Goal: Task Accomplishment & Management: Manage account settings

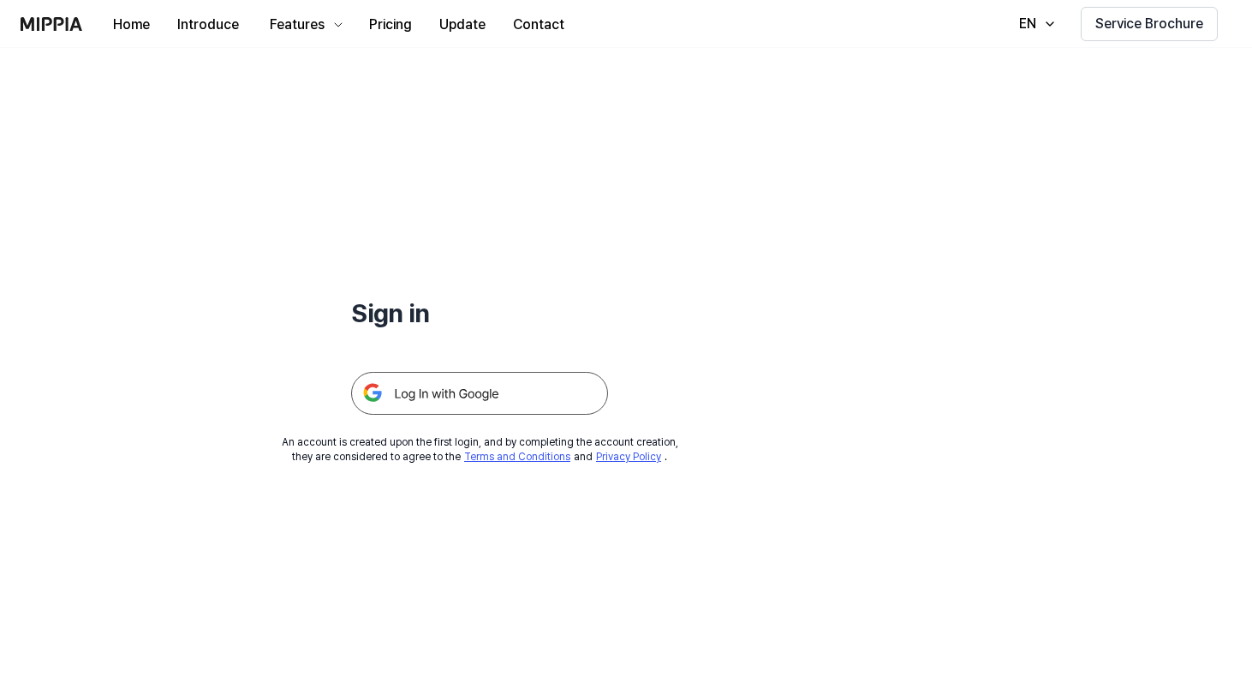
click at [455, 388] on img at bounding box center [479, 393] width 257 height 43
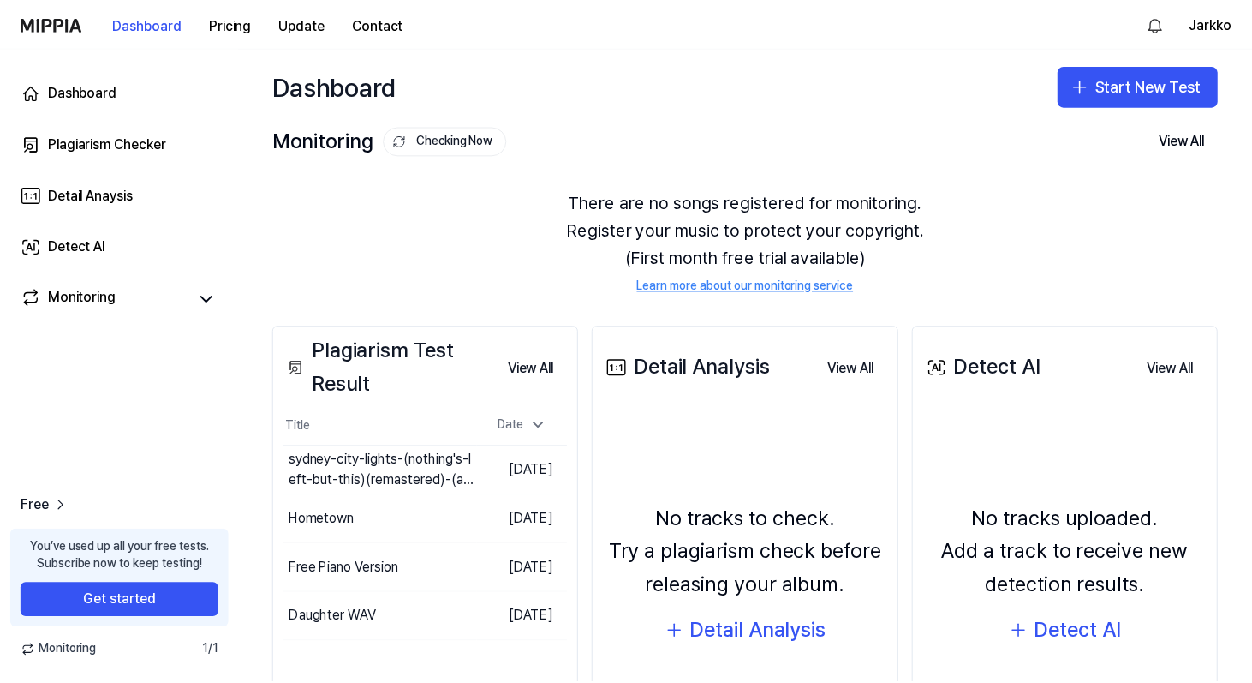
scroll to position [153, 0]
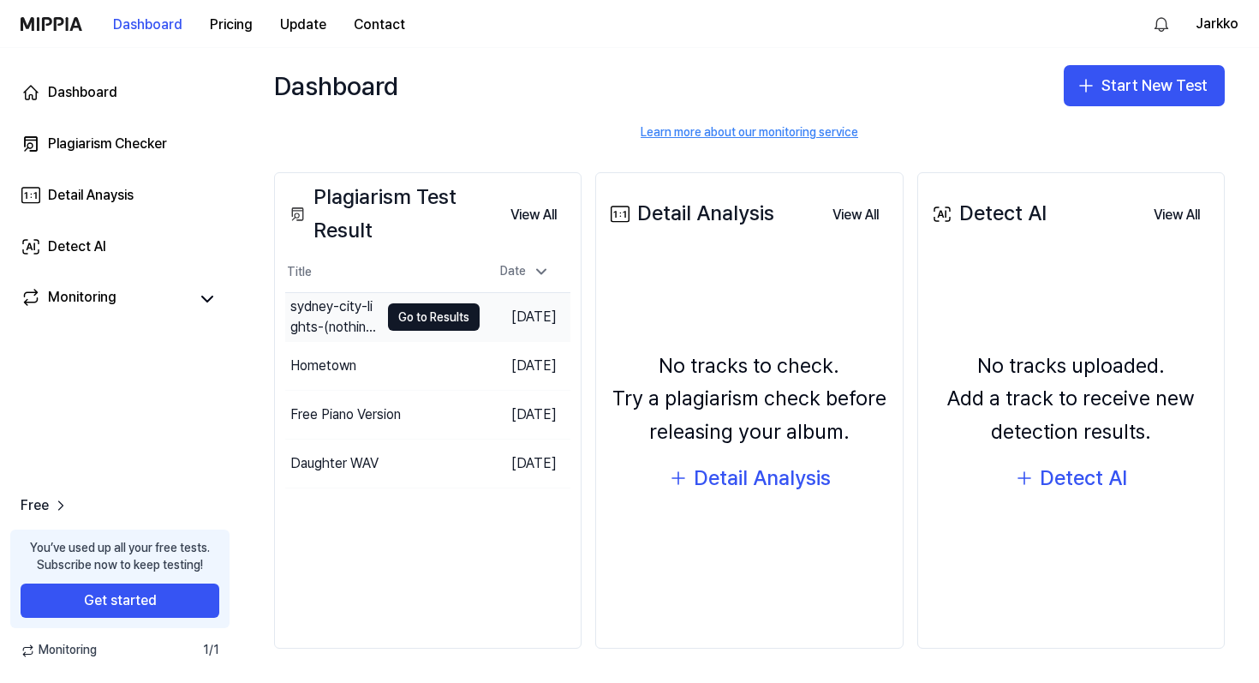
click at [358, 327] on div "sydney-city-lights-(nothing's-left-but-this)(remastered)-(a3-to-b3)" at bounding box center [334, 316] width 89 height 41
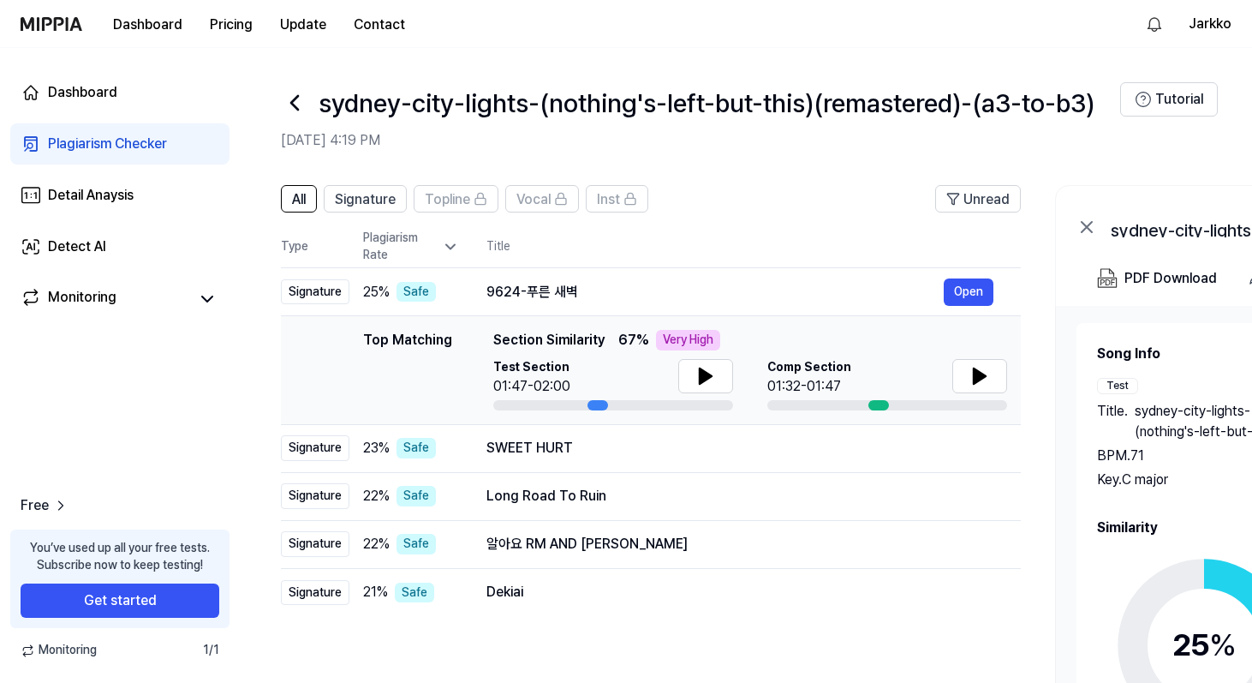
click at [1083, 109] on h1 "sydney-city-lights-(nothing's-left-but-this)(remastered)-(a3-to-b3)" at bounding box center [707, 103] width 776 height 36
click at [147, 31] on button "Dashboard" at bounding box center [147, 25] width 97 height 34
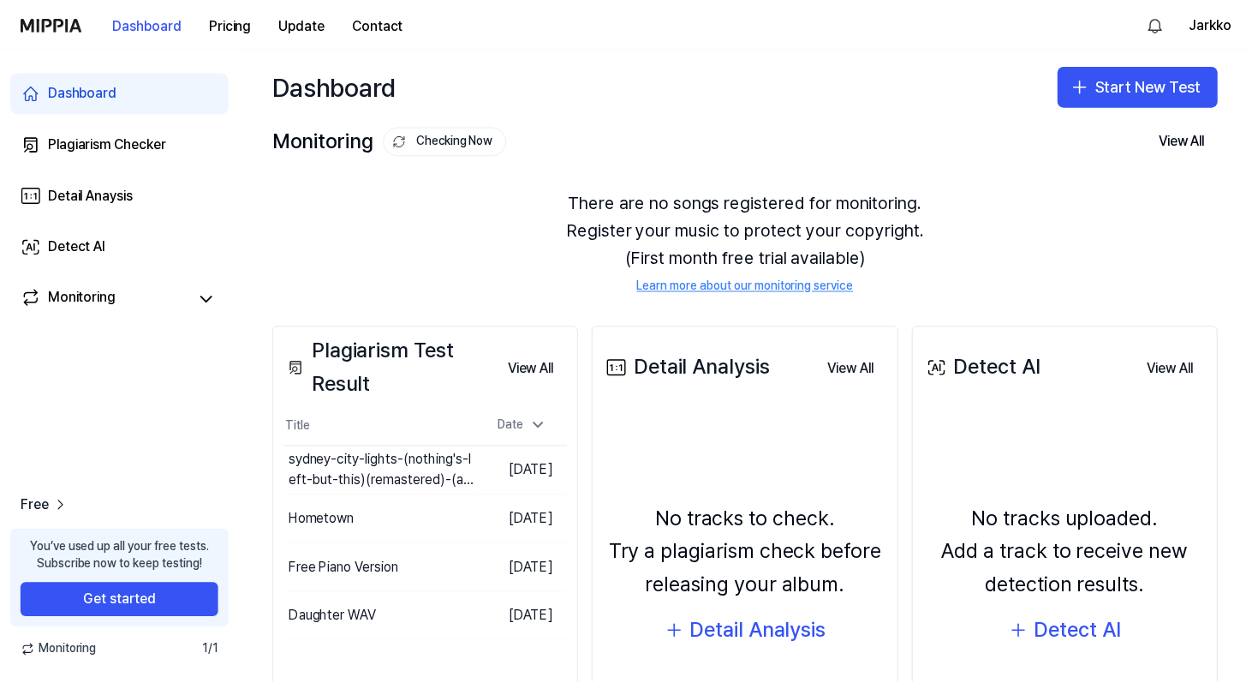
scroll to position [153, 0]
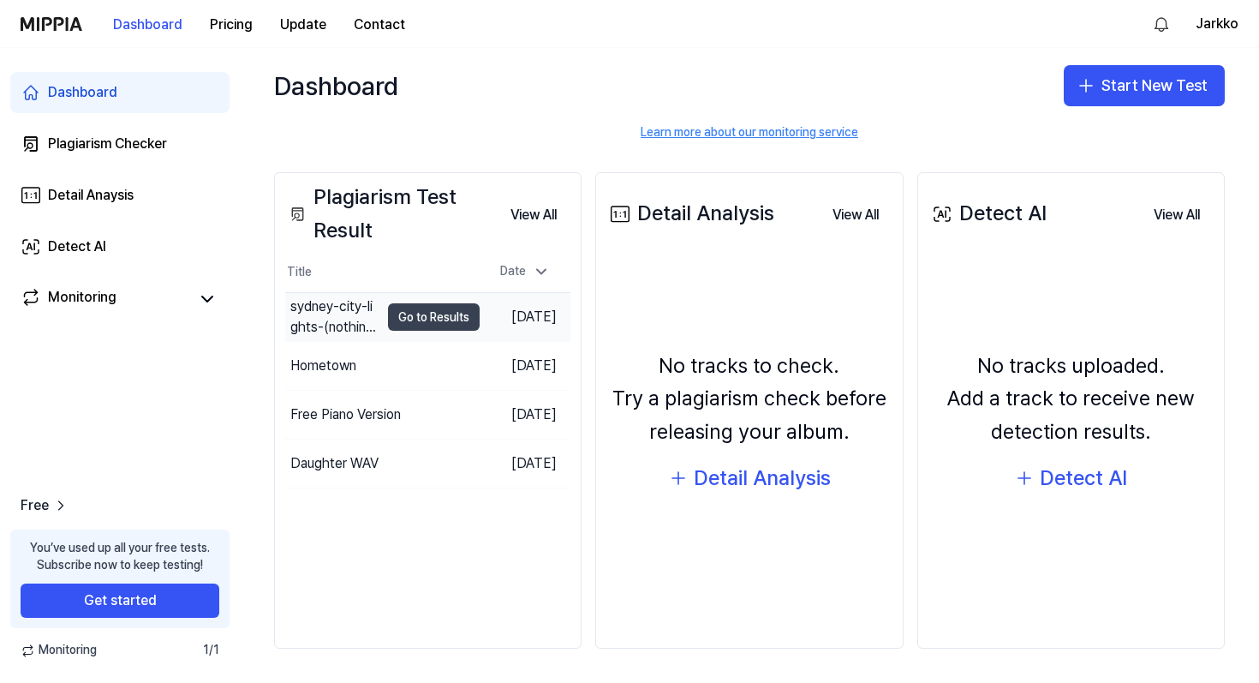
click at [417, 310] on button "Go to Results" at bounding box center [434, 316] width 92 height 27
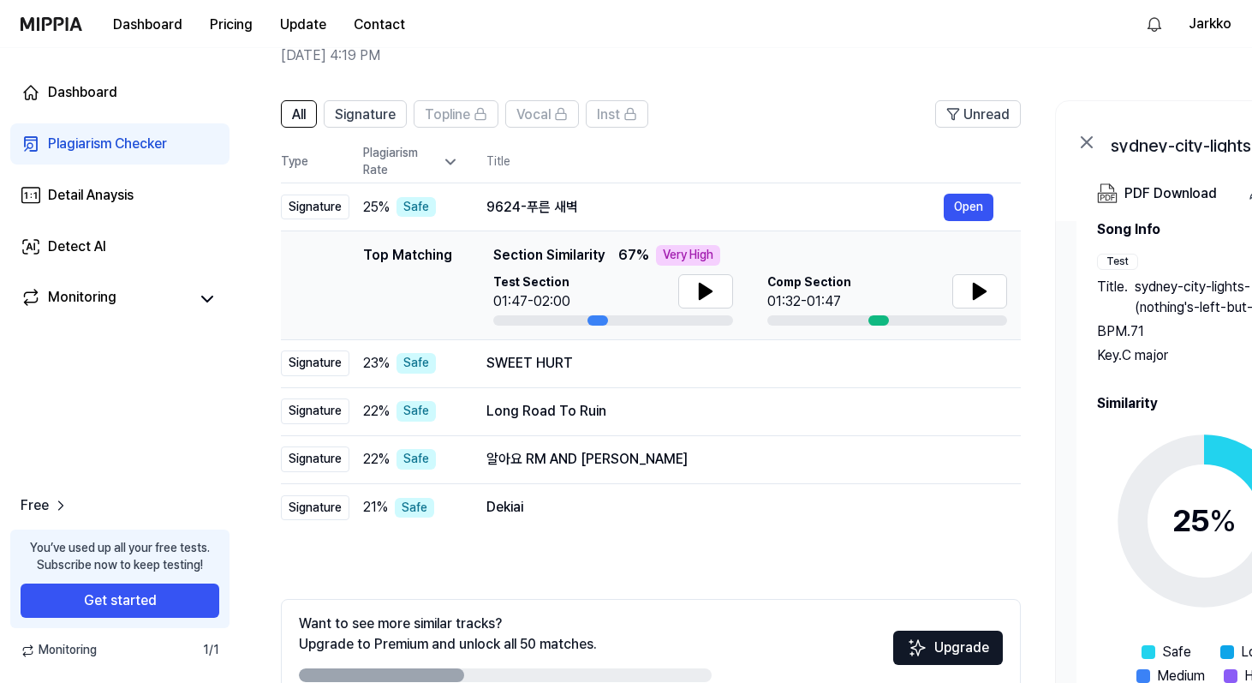
scroll to position [0, 0]
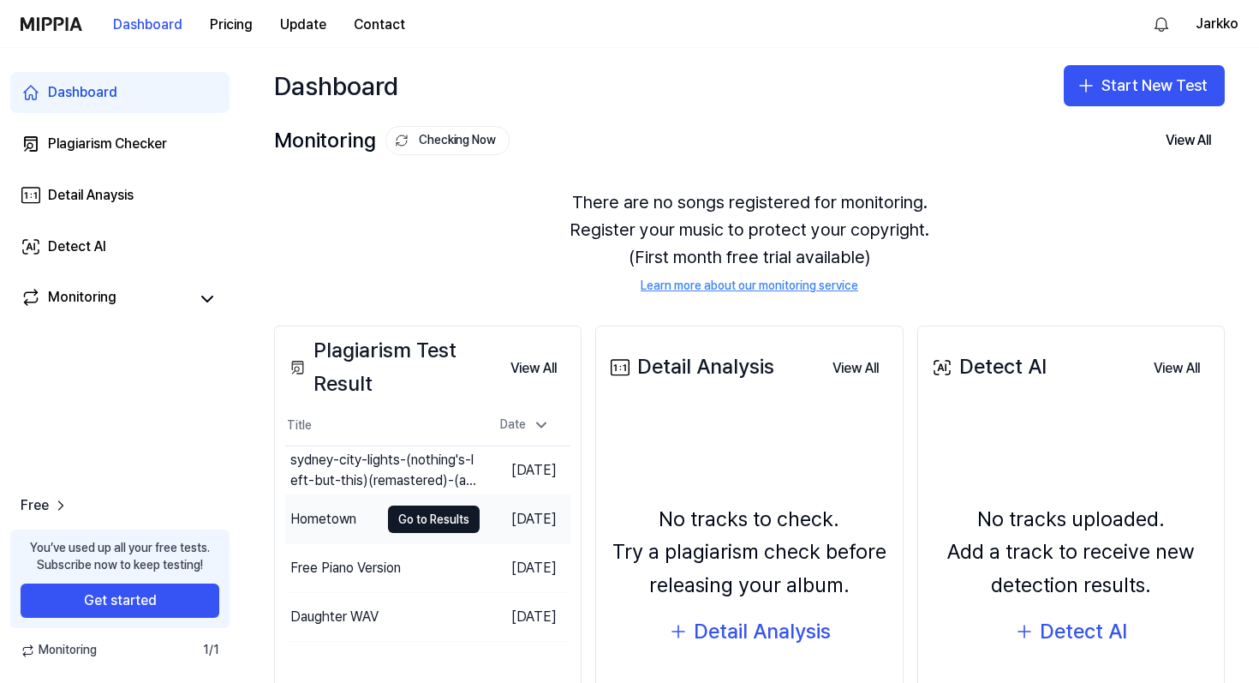
click at [351, 516] on div "Hometown" at bounding box center [323, 519] width 66 height 21
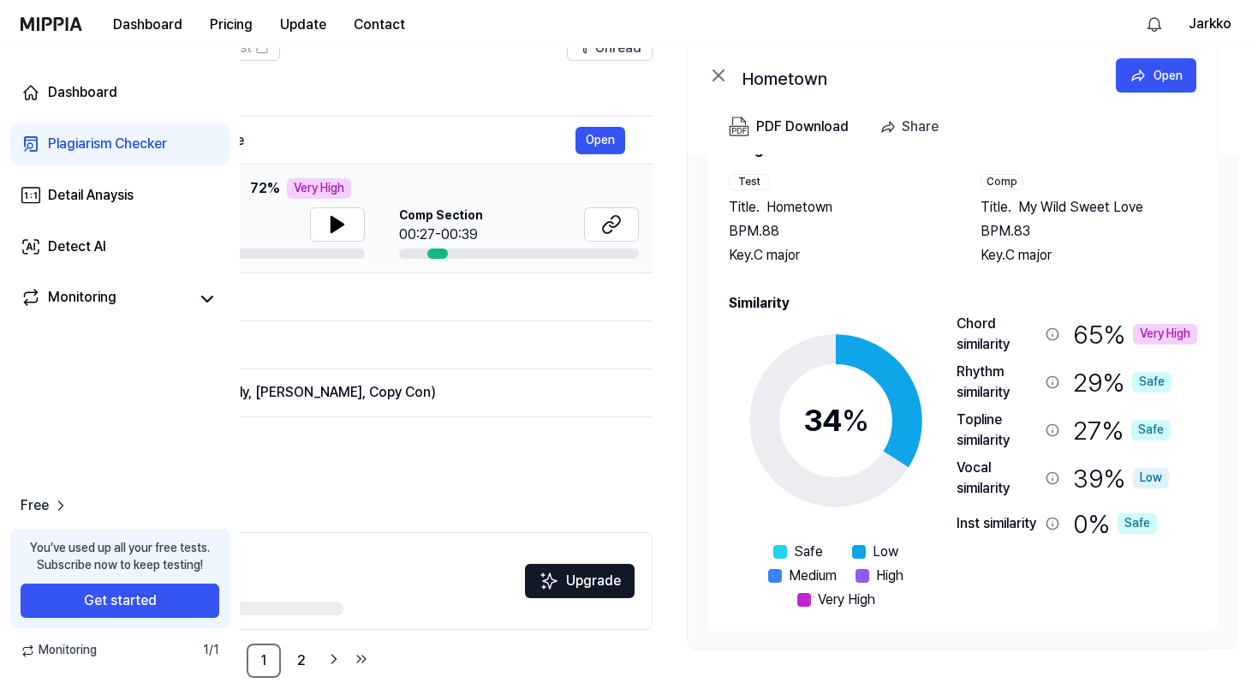
scroll to position [181, 0]
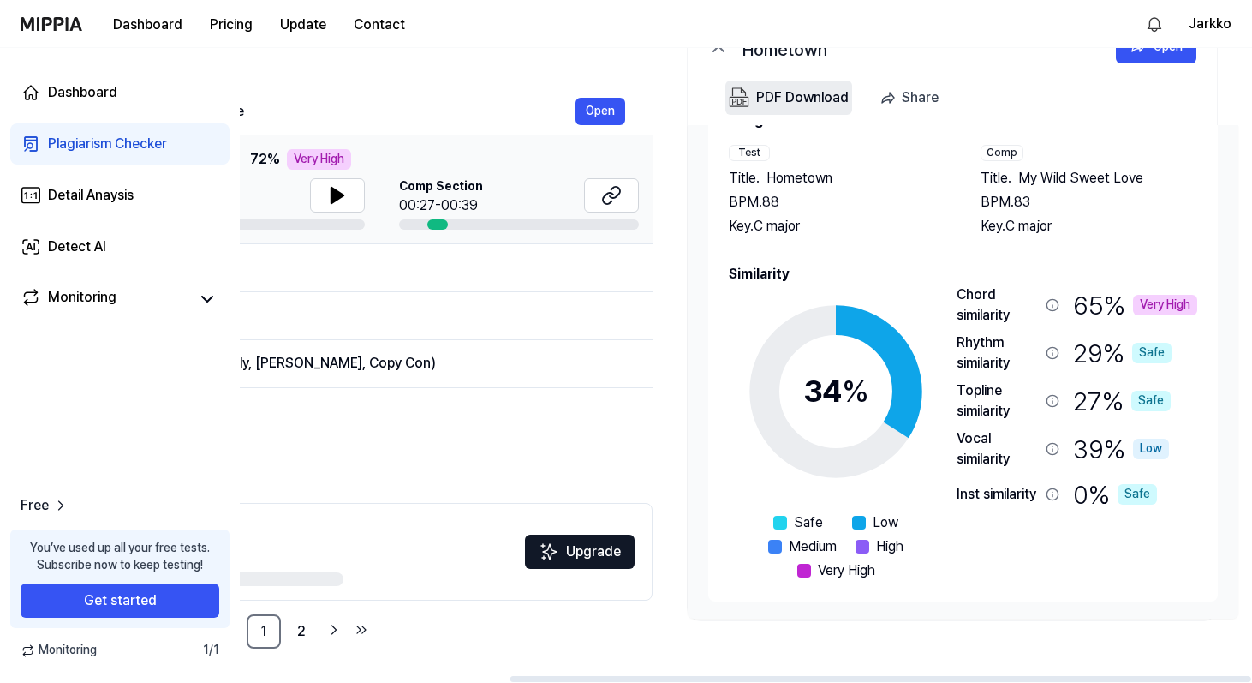
click at [799, 87] on div "PDF Download" at bounding box center [802, 98] width 93 height 22
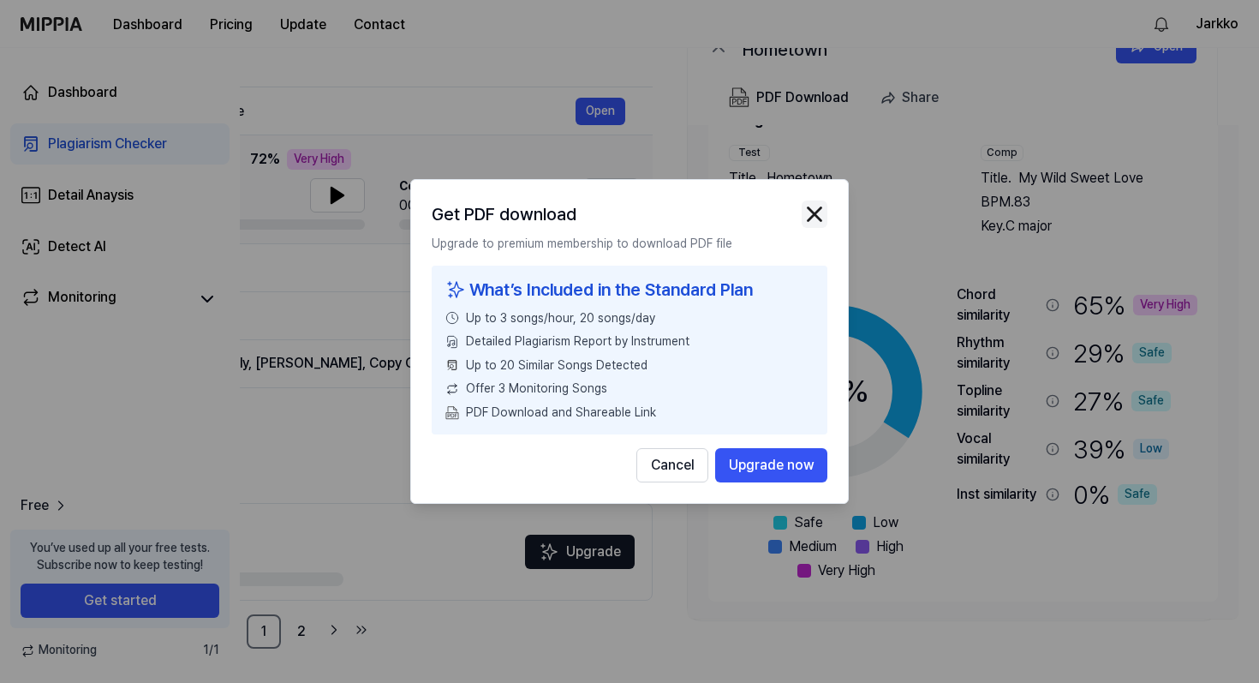
click at [815, 215] on img "button" at bounding box center [815, 214] width 26 height 26
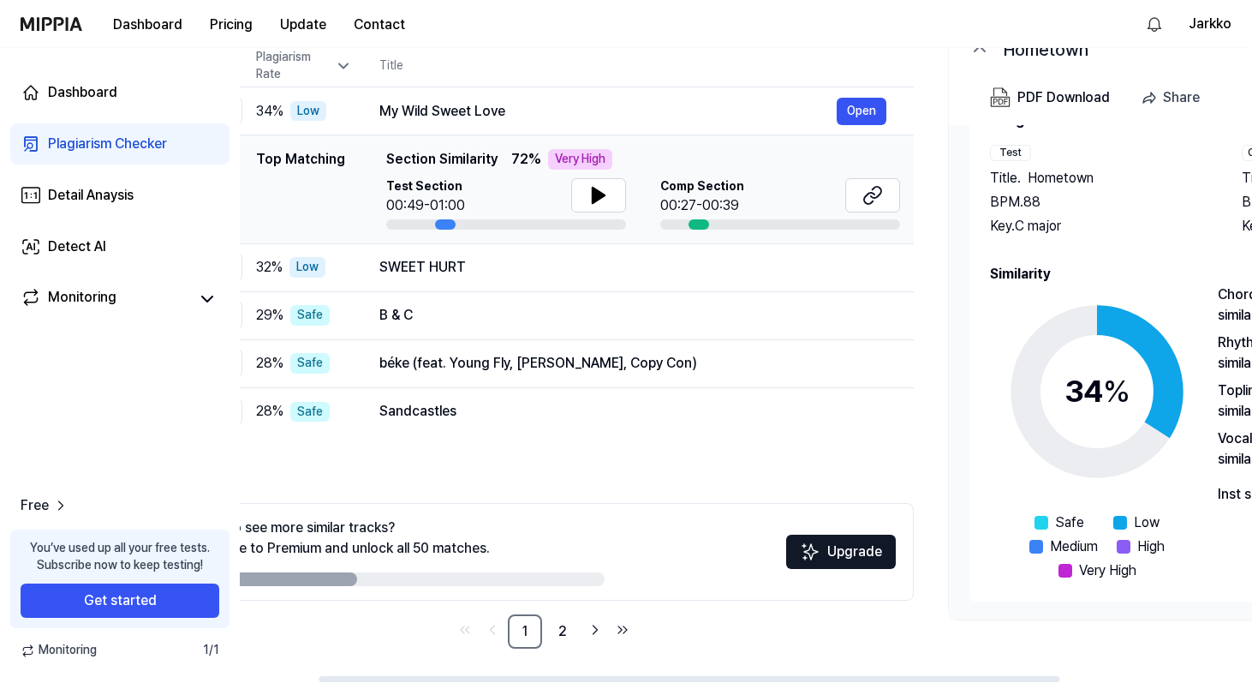
scroll to position [0, 0]
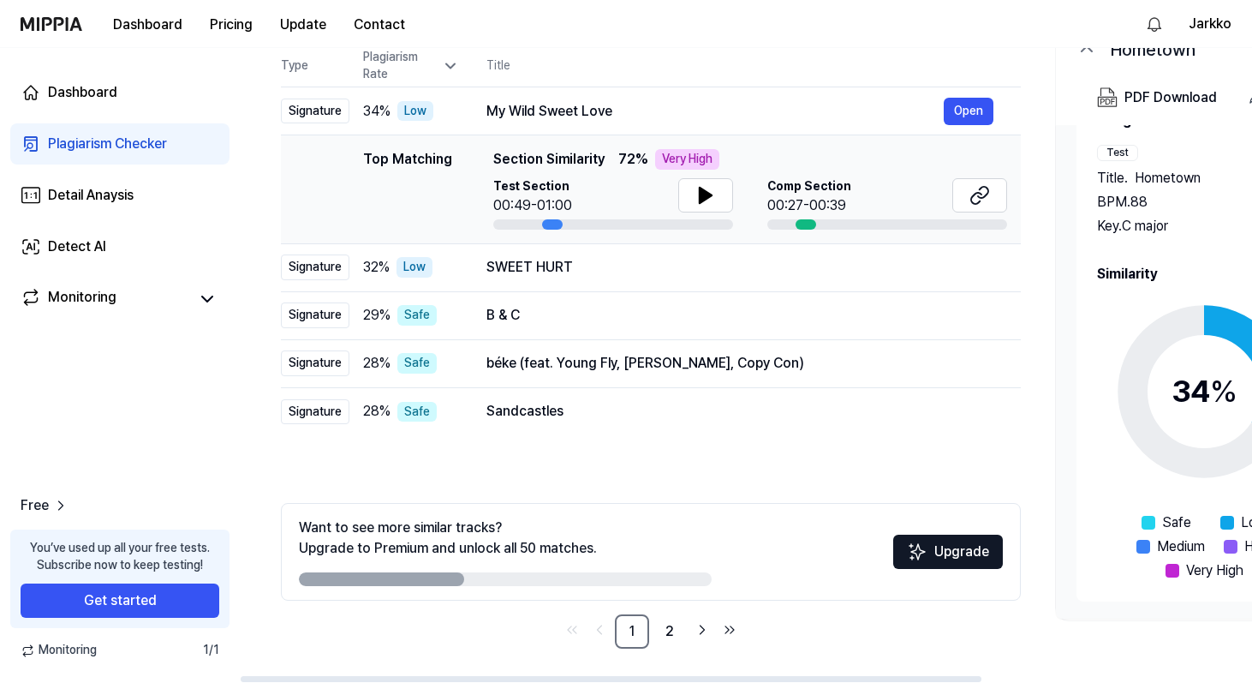
drag, startPoint x: 532, startPoint y: 678, endPoint x: 128, endPoint y: 656, distance: 404.0
click at [241, 676] on div at bounding box center [611, 679] width 741 height 6
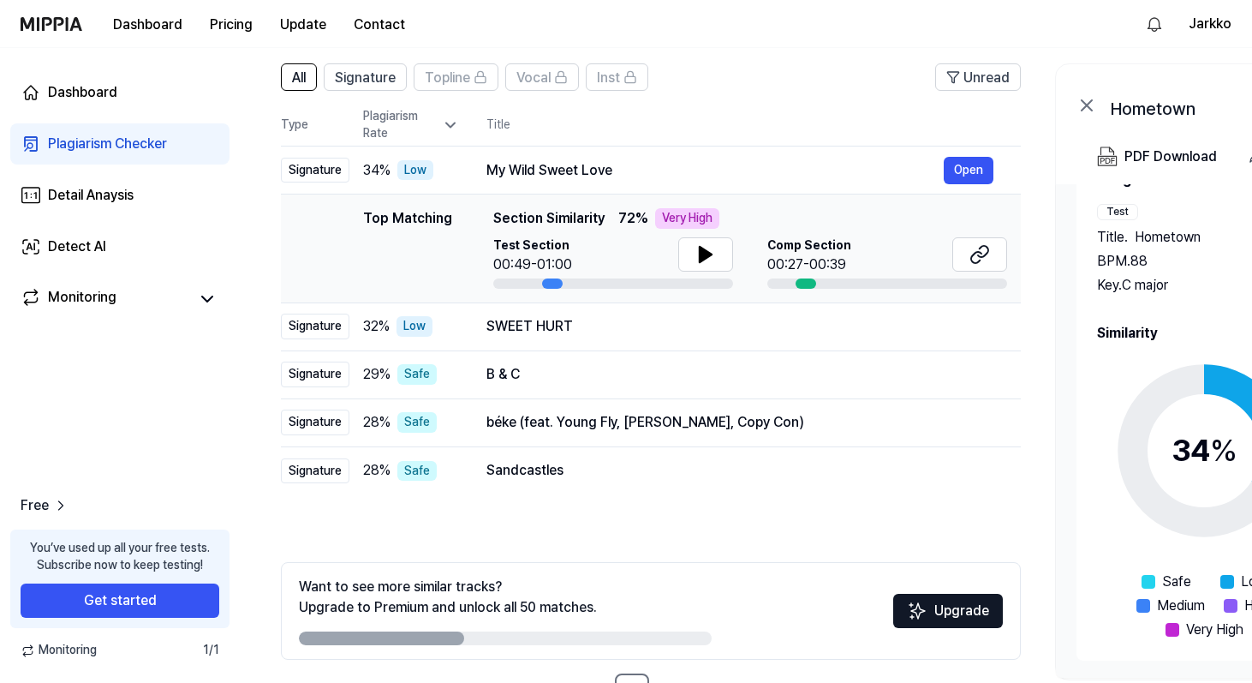
scroll to position [181, 0]
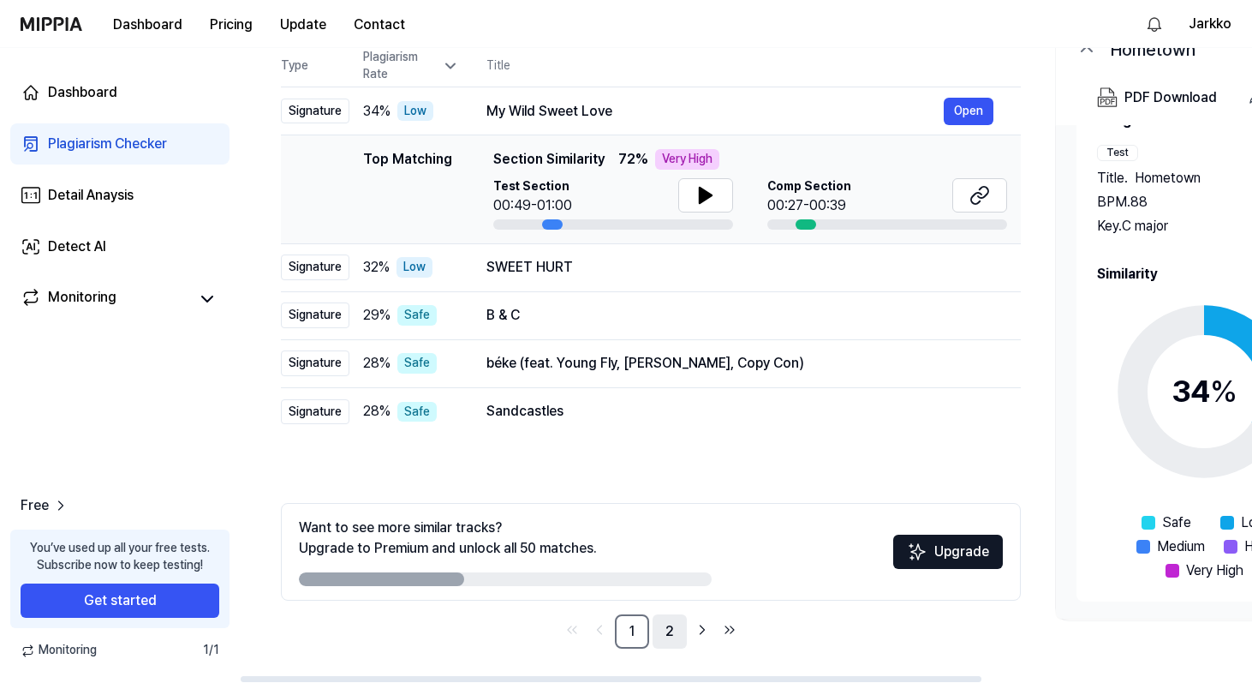
click at [673, 633] on link "2" at bounding box center [670, 631] width 34 height 34
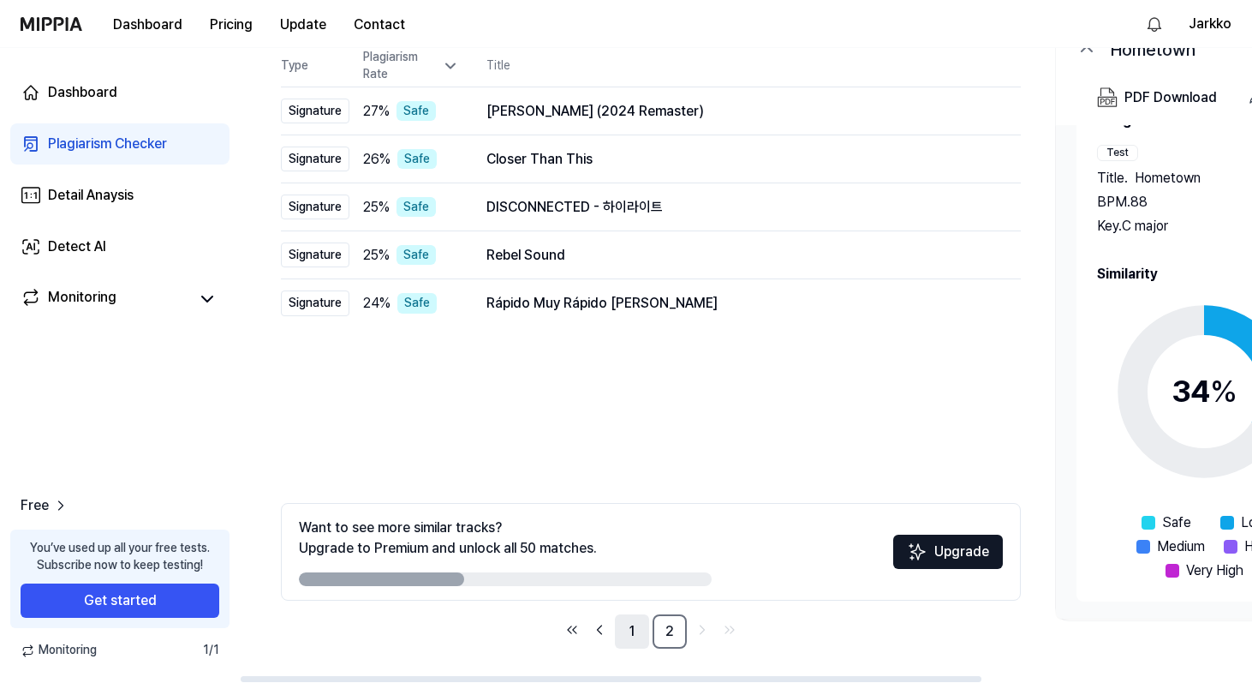
click at [638, 633] on link "1" at bounding box center [632, 631] width 34 height 34
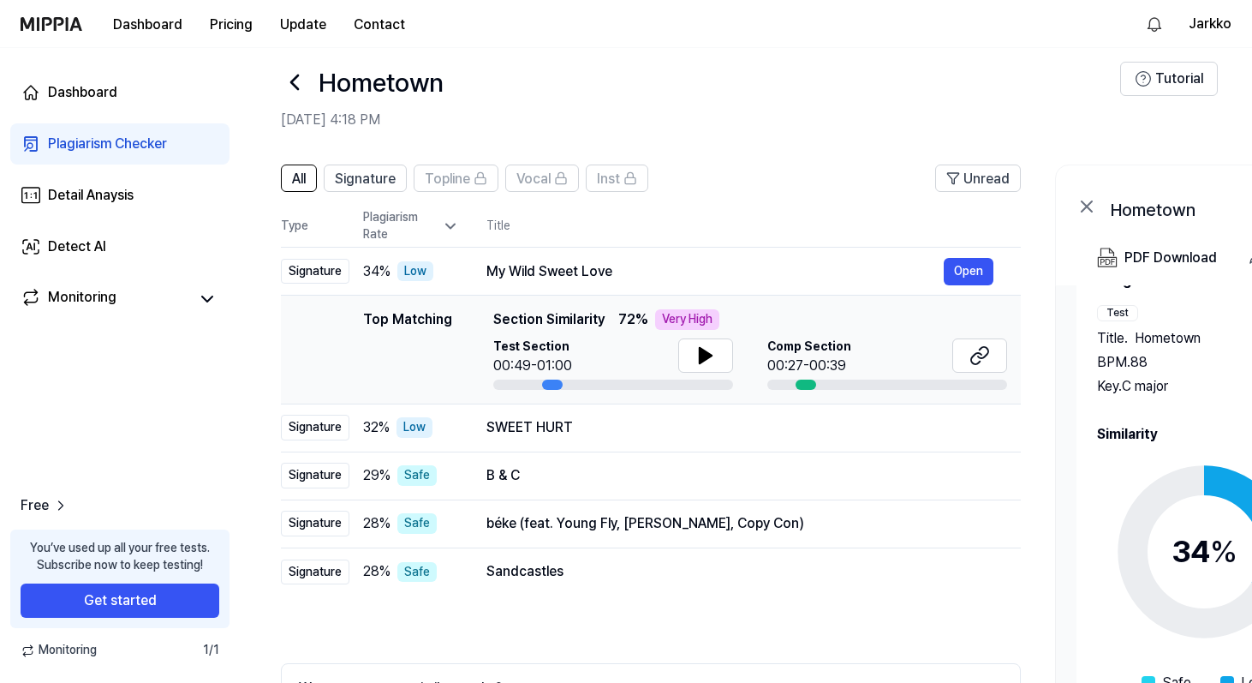
scroll to position [0, 0]
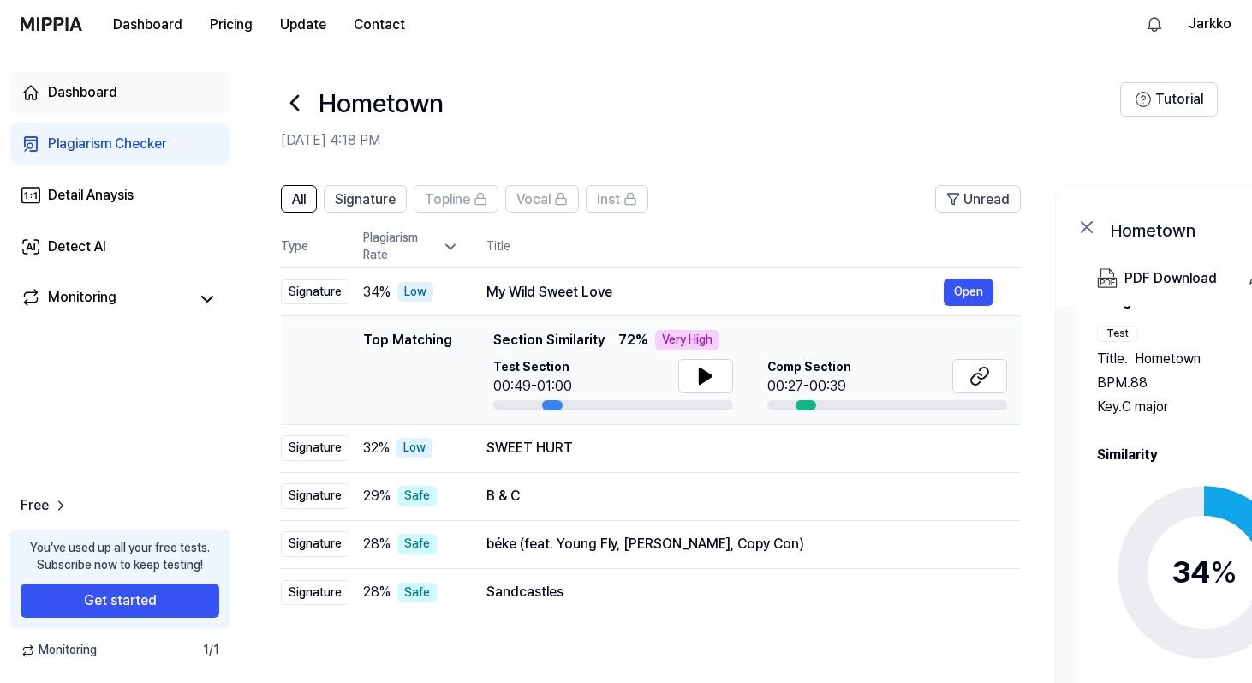
click at [84, 96] on div "Dashboard" at bounding box center [82, 92] width 69 height 21
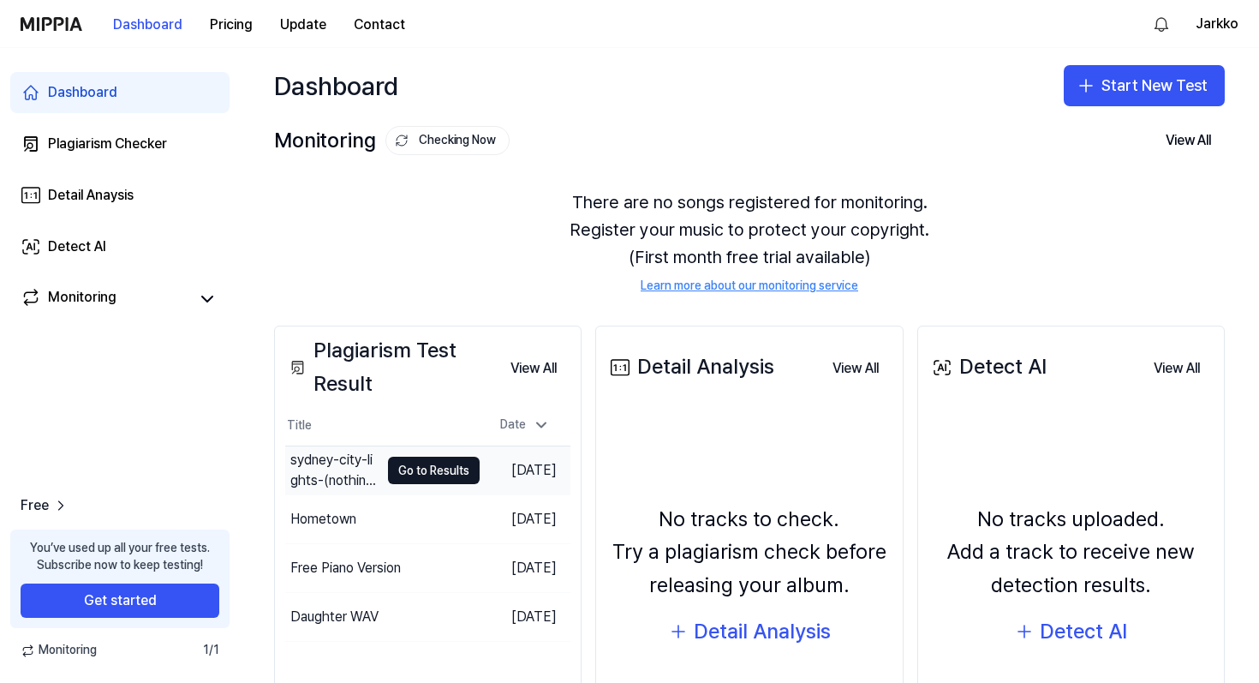
click at [341, 472] on div "sydney-city-lights-(nothing's-left-but-this)(remastered)-(a3-to-b3)" at bounding box center [334, 470] width 89 height 41
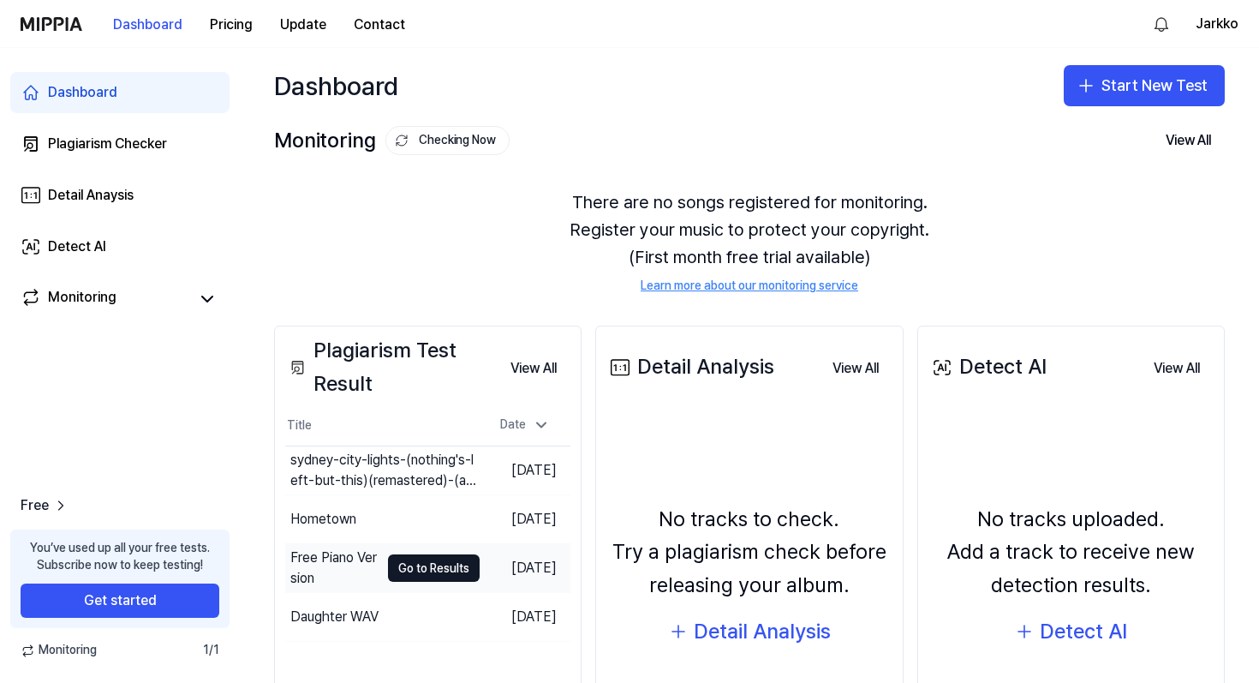
click at [342, 560] on div "Free Piano Version" at bounding box center [334, 567] width 89 height 41
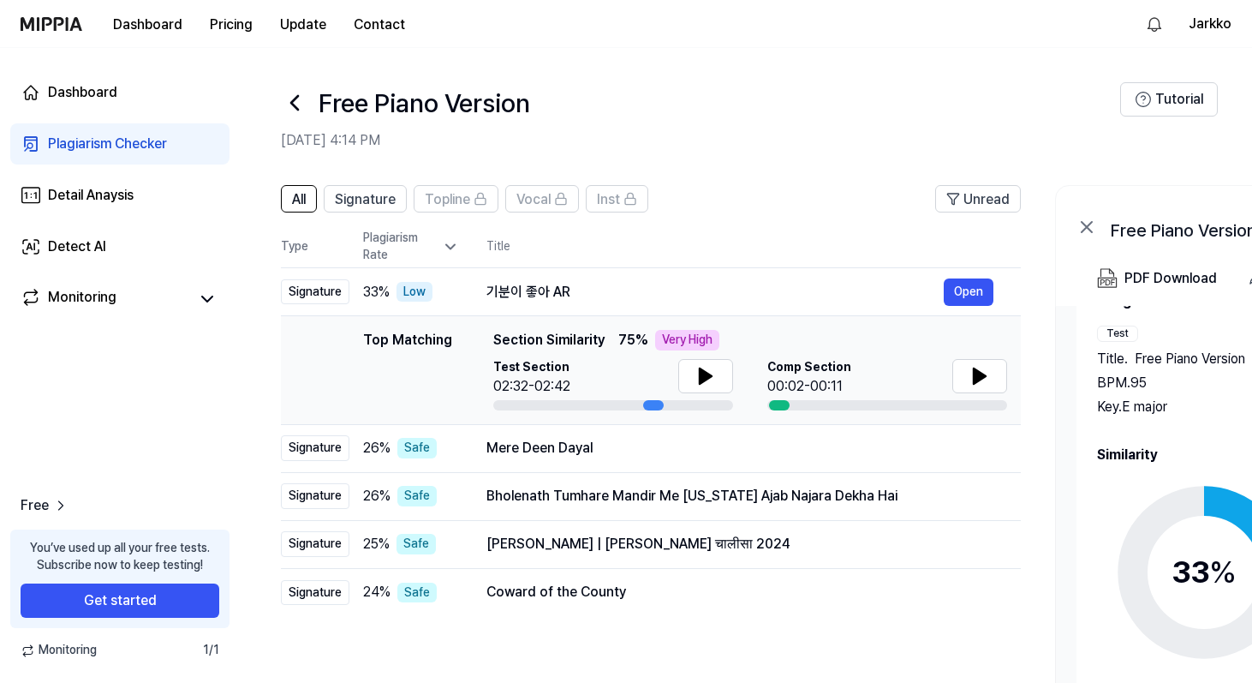
click at [293, 101] on icon at bounding box center [294, 103] width 7 height 14
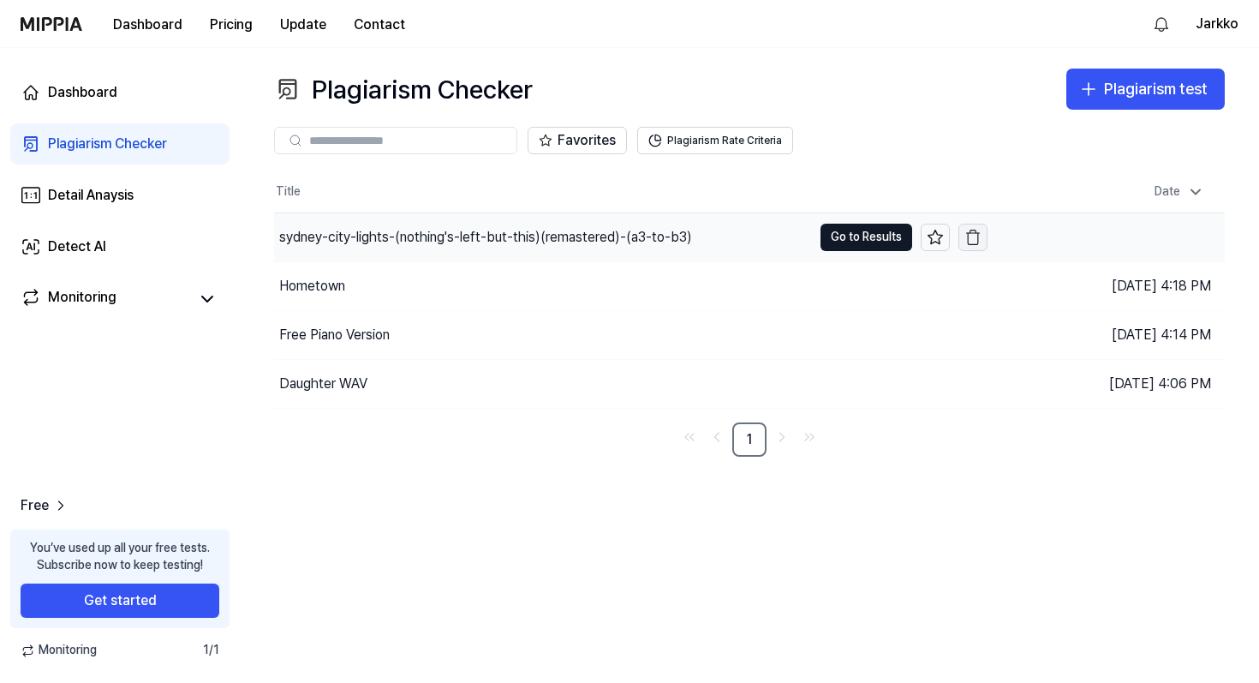
click at [972, 238] on icon "button" at bounding box center [972, 237] width 17 height 17
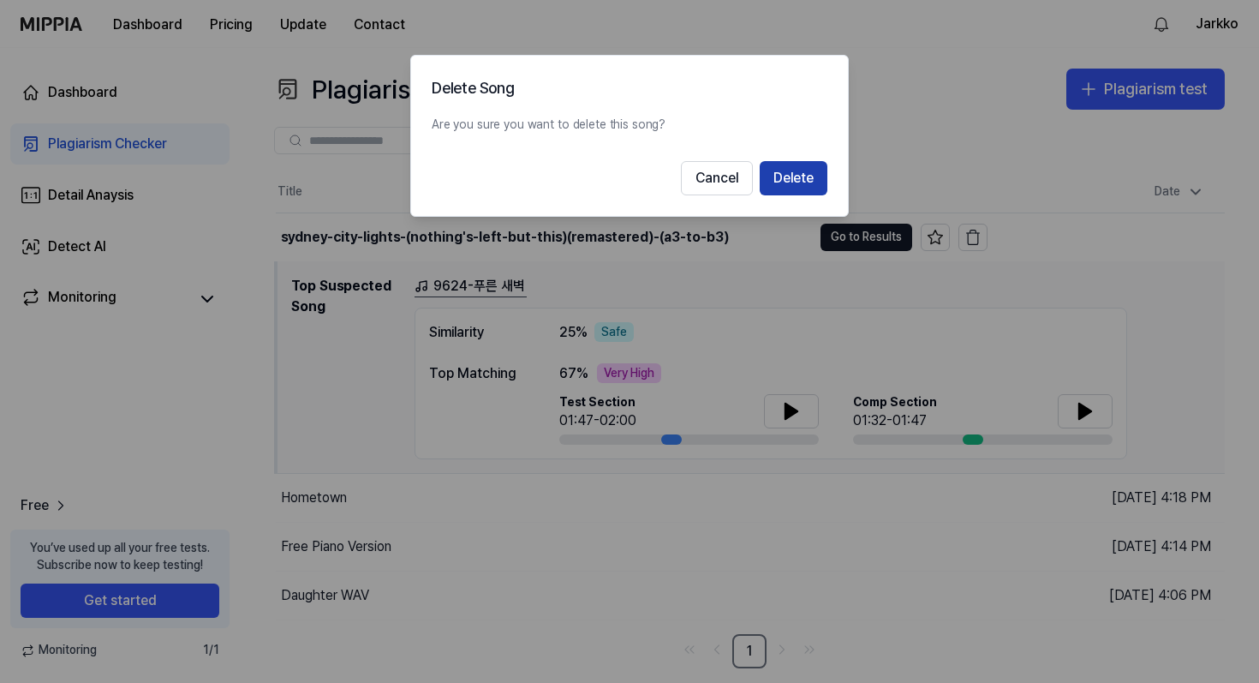
click at [806, 181] on button "Delete" at bounding box center [794, 178] width 68 height 34
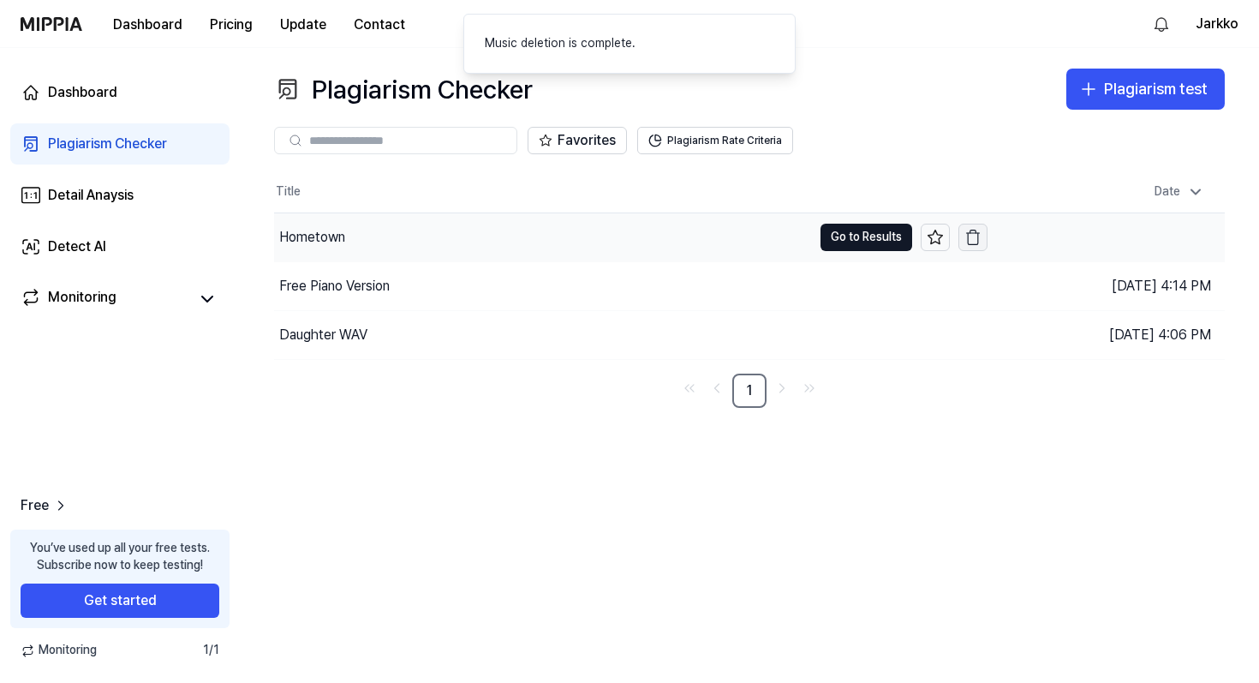
click at [976, 230] on icon "button" at bounding box center [973, 231] width 6 height 3
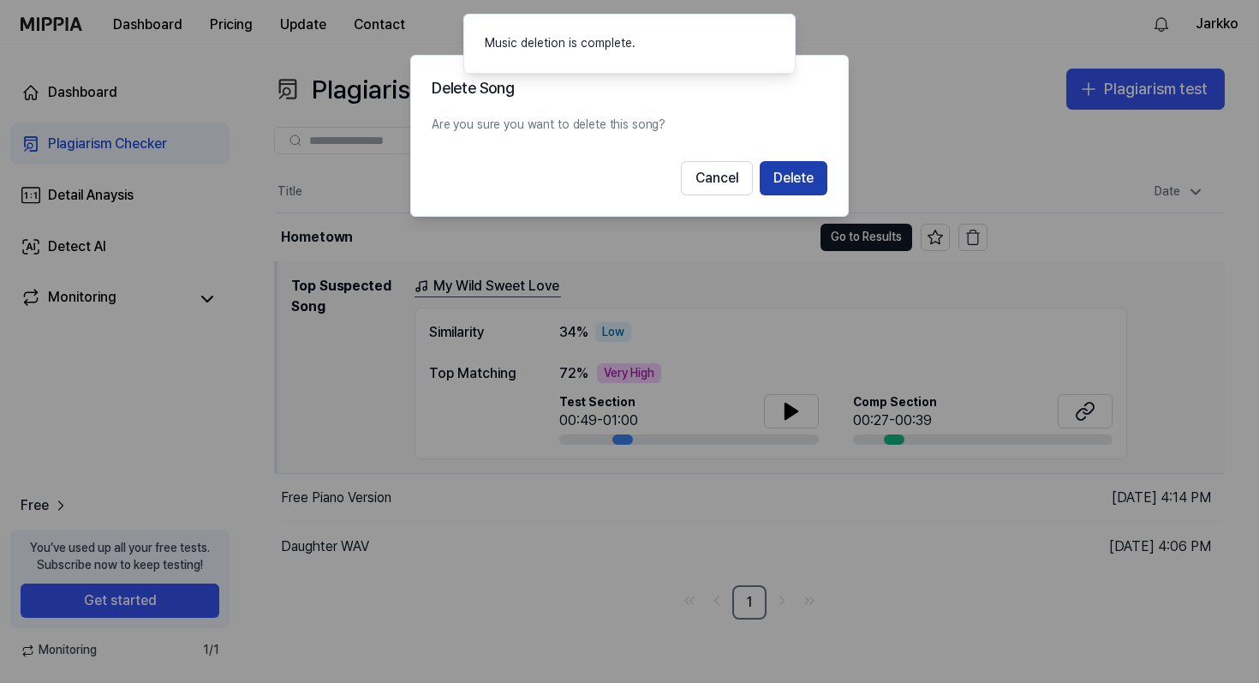
click at [798, 177] on button "Delete" at bounding box center [794, 178] width 68 height 34
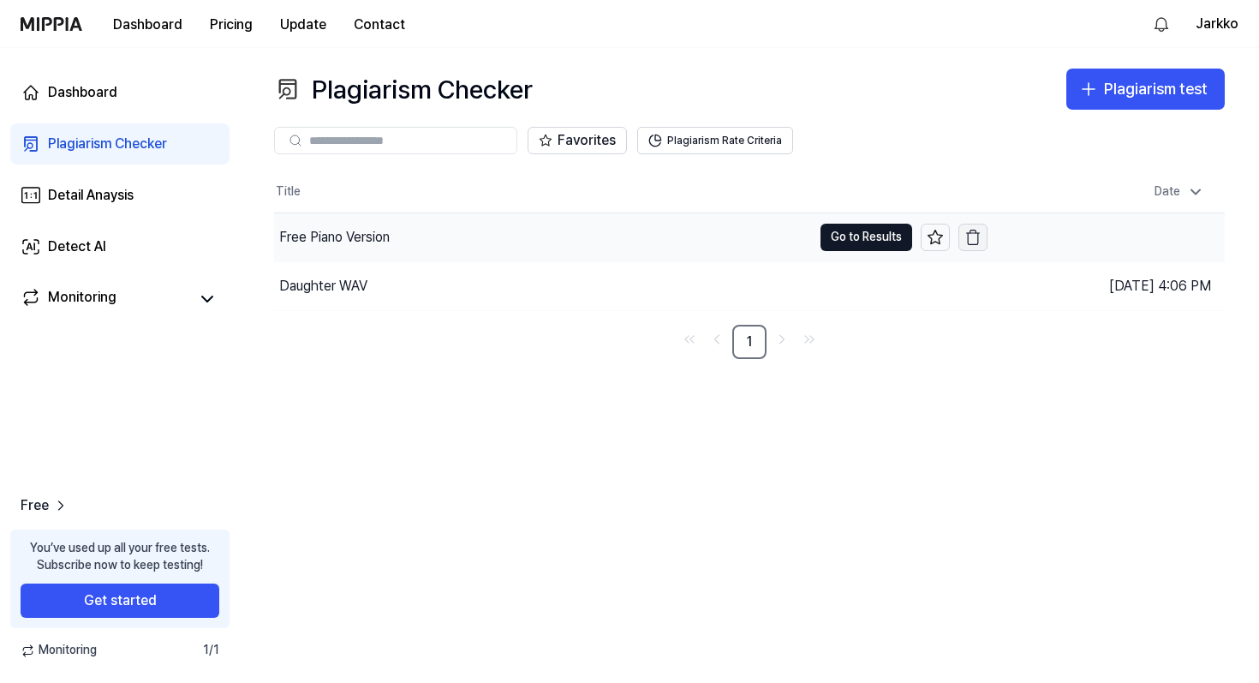
click at [981, 235] on icon "button" at bounding box center [972, 237] width 17 height 17
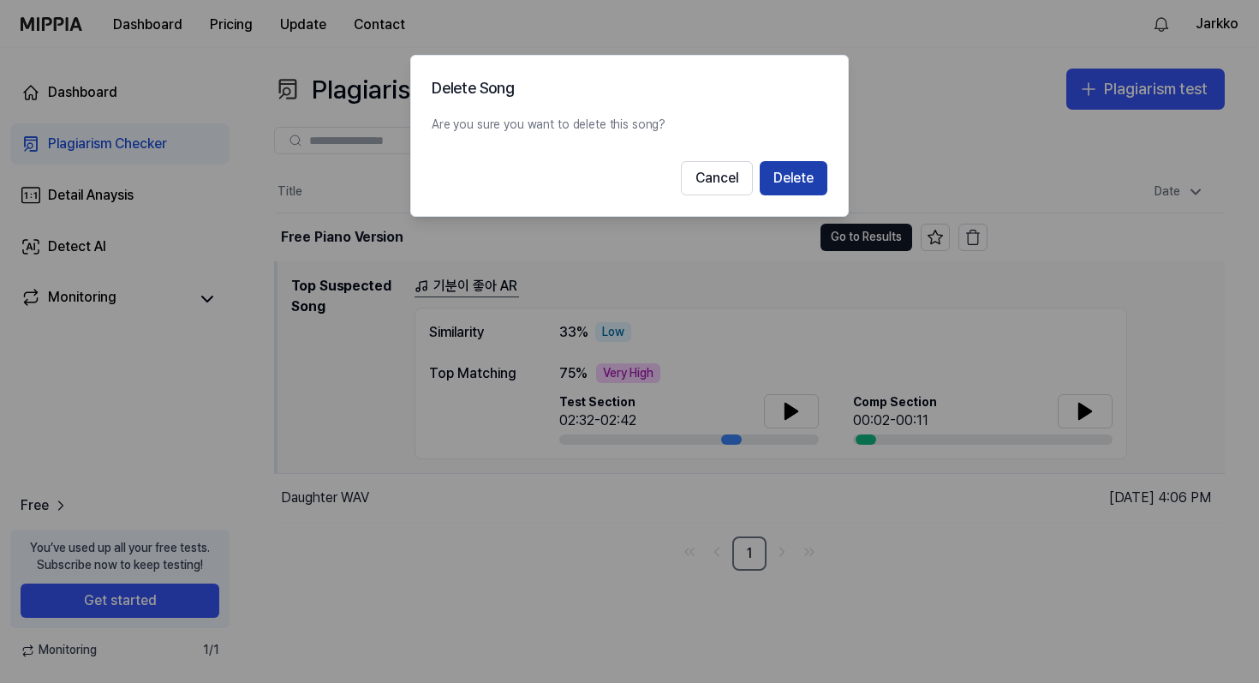
click at [794, 176] on button "Delete" at bounding box center [794, 178] width 68 height 34
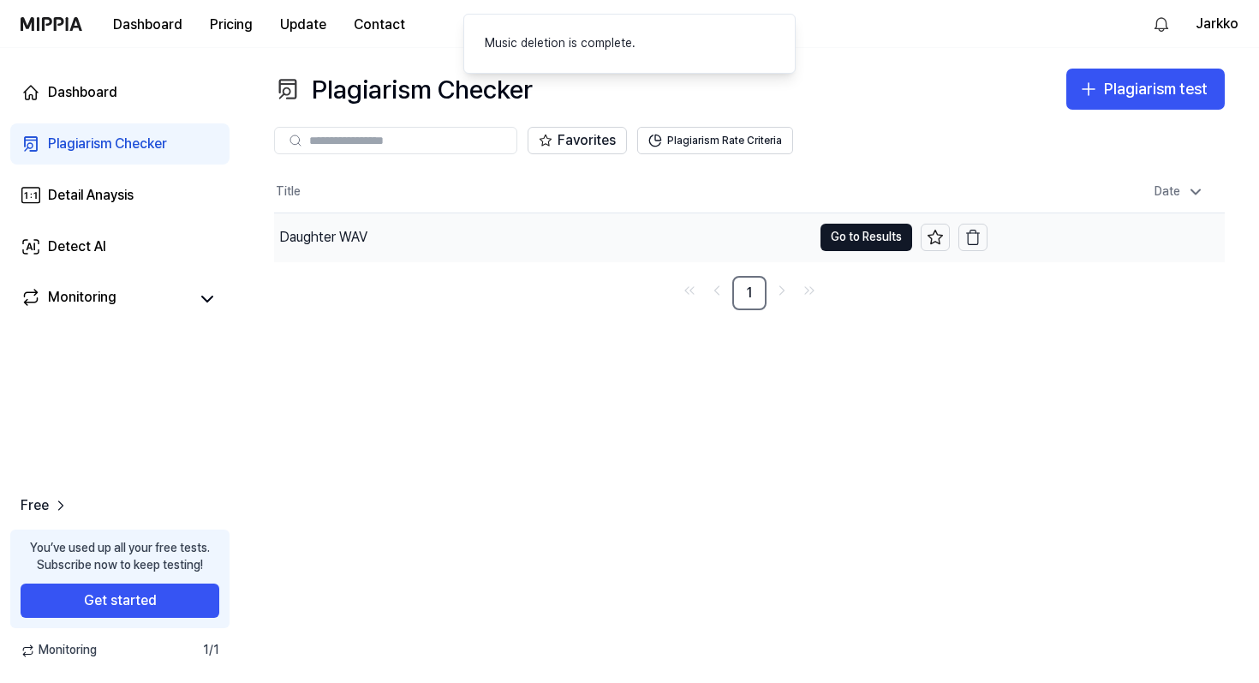
click at [302, 230] on div "Daughter WAV" at bounding box center [323, 237] width 88 height 21
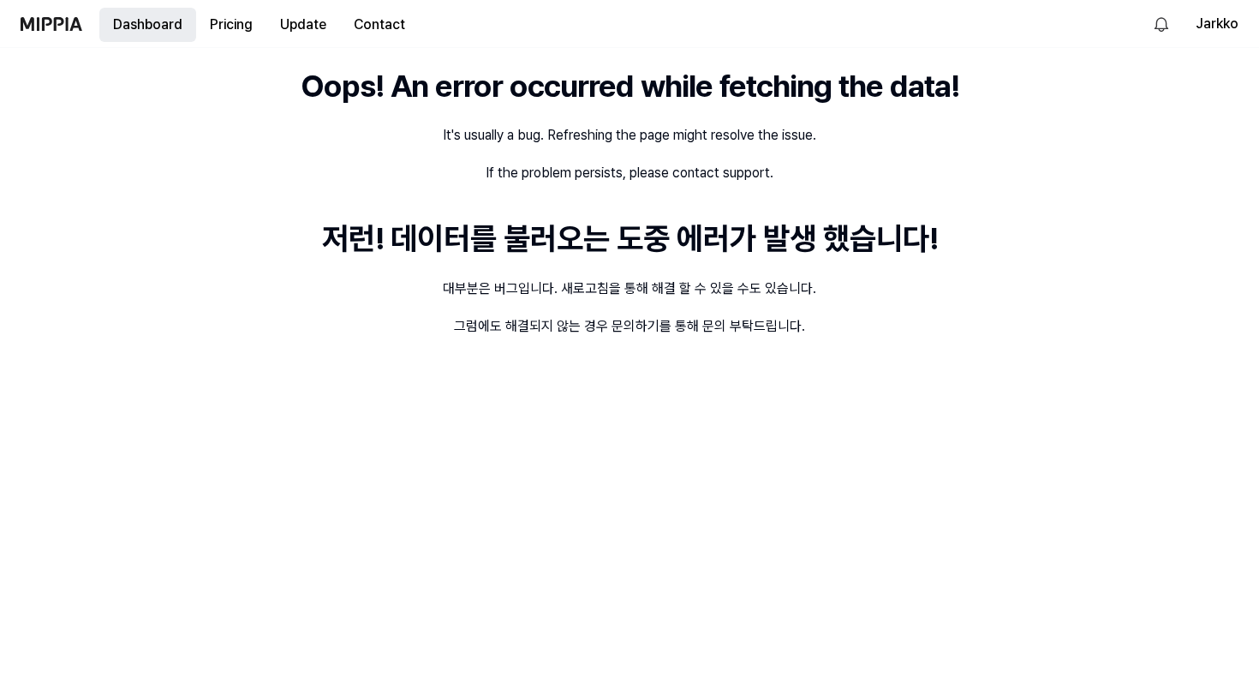
click at [134, 29] on button "Dashboard" at bounding box center [147, 25] width 97 height 34
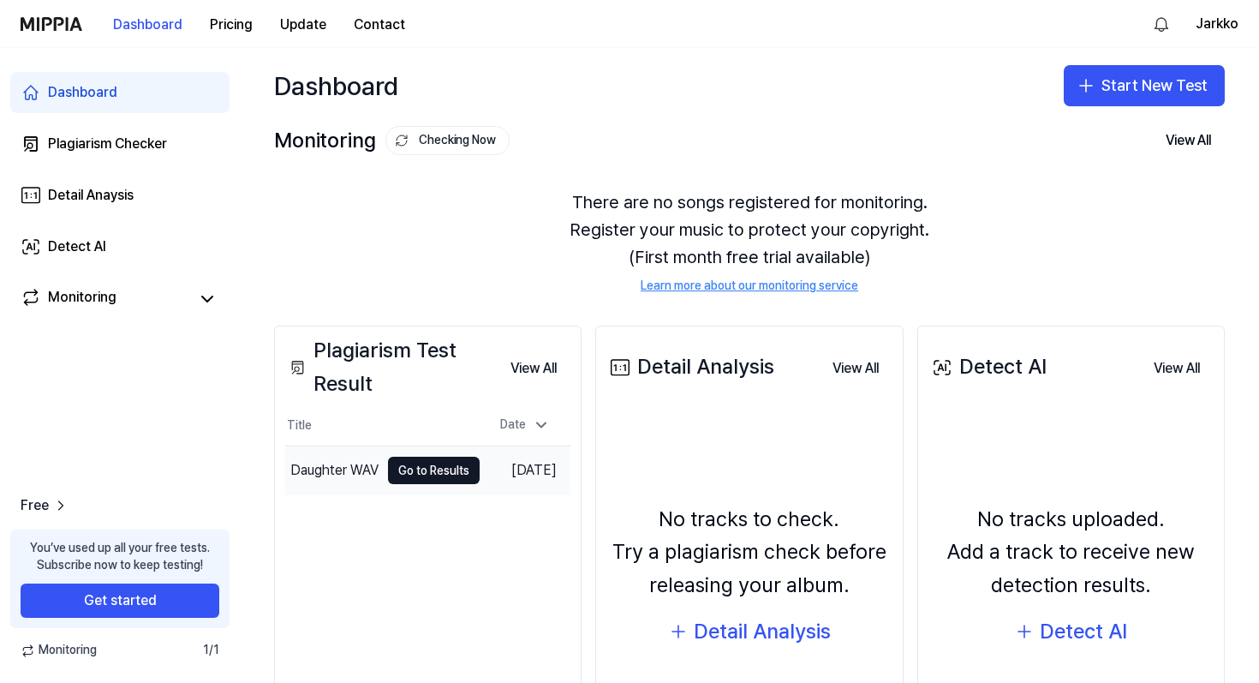
click at [324, 475] on div "Daughter WAV" at bounding box center [334, 470] width 88 height 21
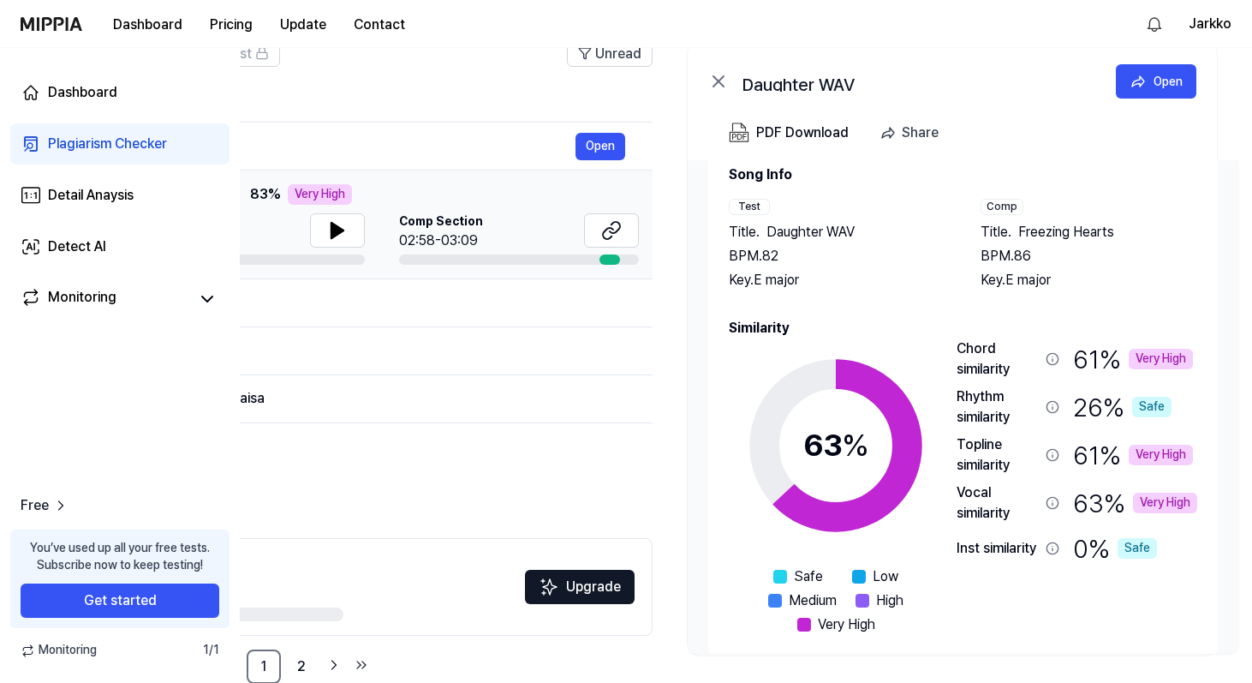
scroll to position [42, 0]
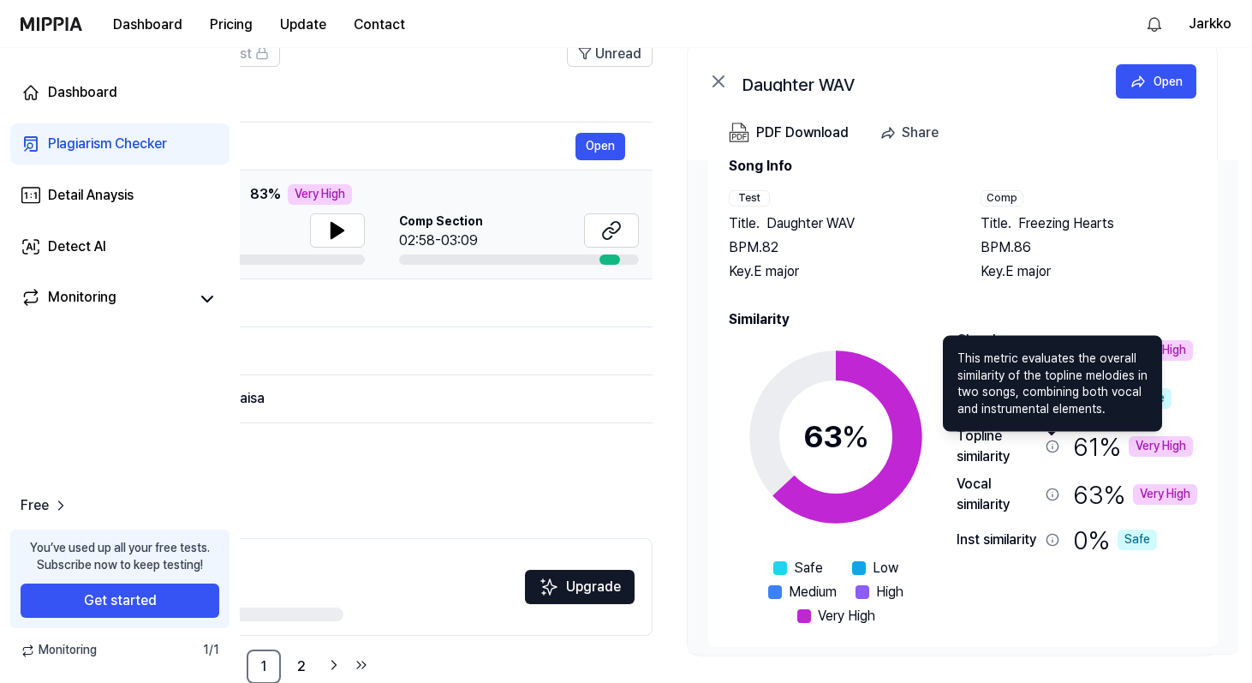
click at [1051, 449] on icon at bounding box center [1053, 446] width 14 height 14
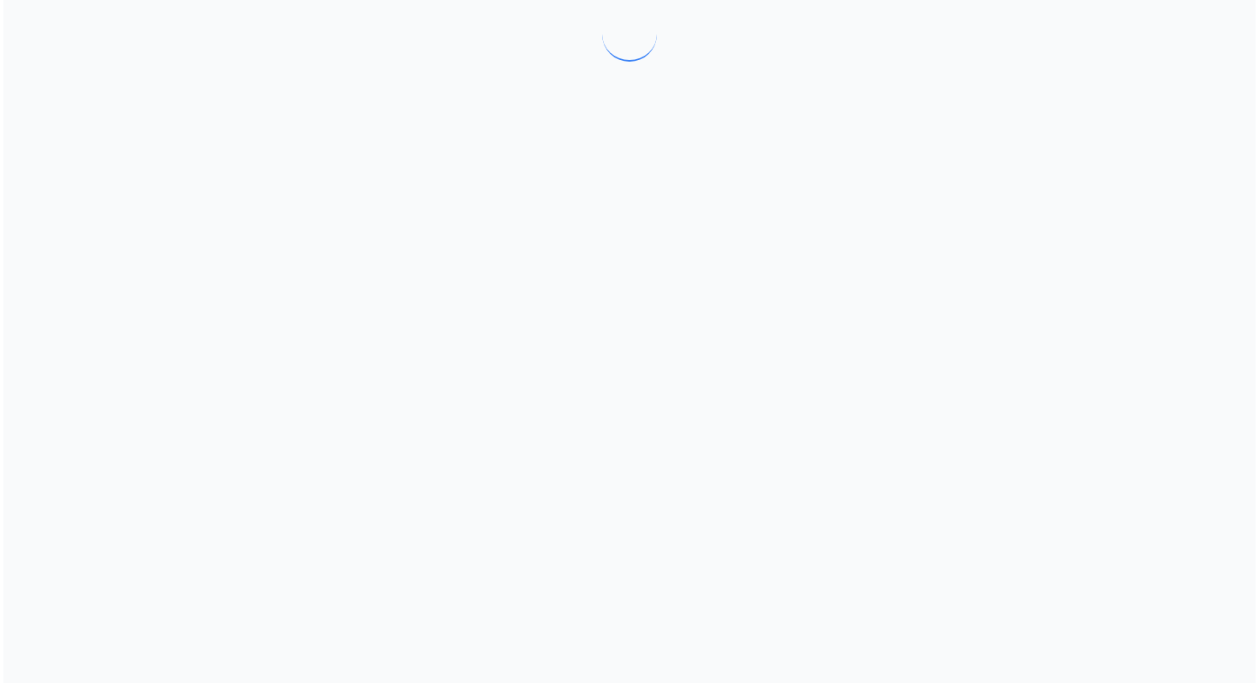
scroll to position [0, 0]
click at [1051, 449] on div at bounding box center [629, 341] width 1259 height 683
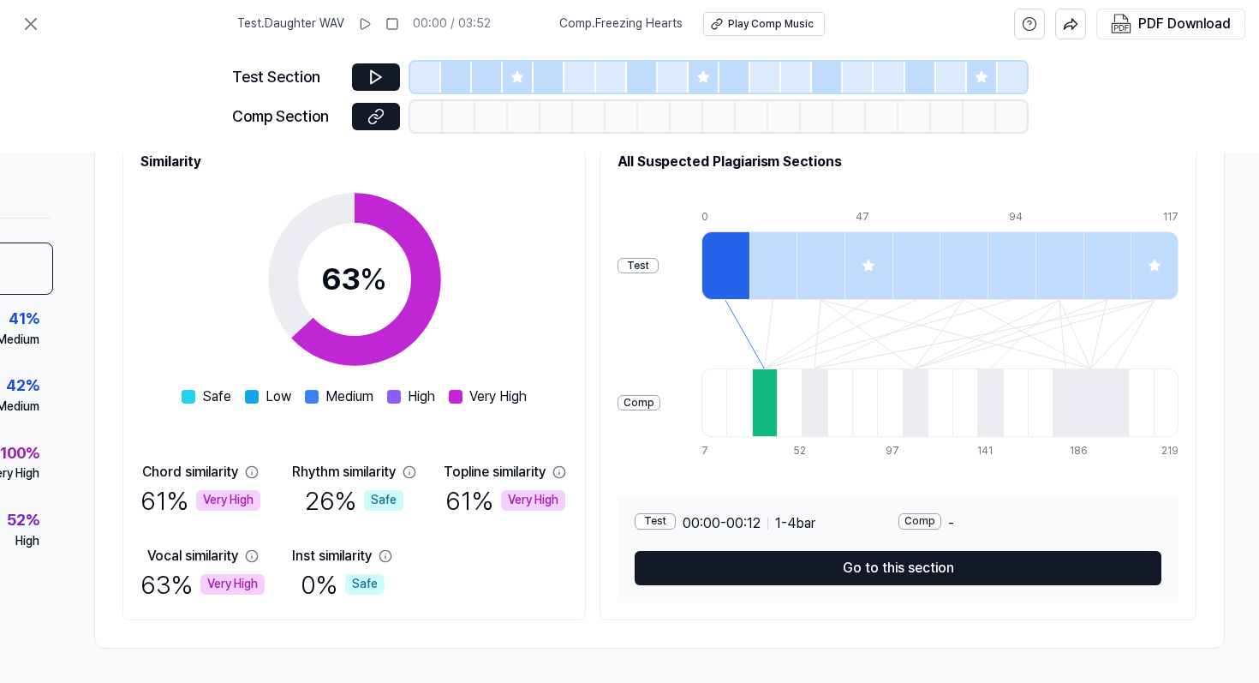
scroll to position [232, 235]
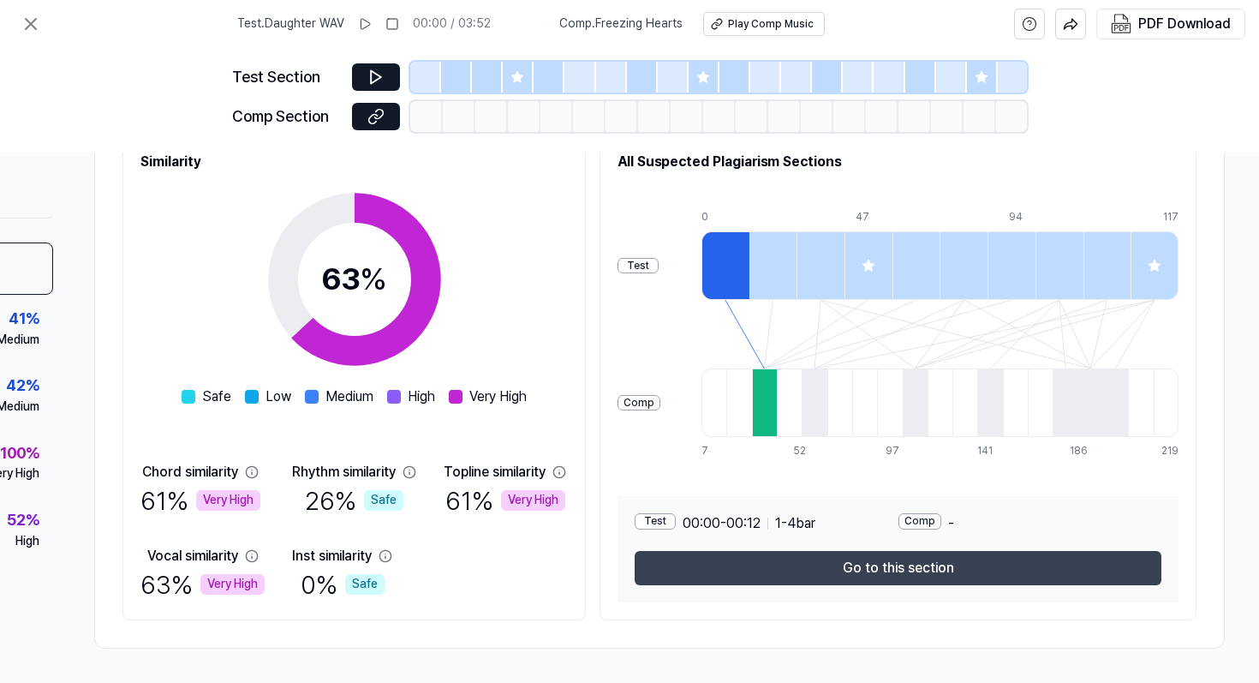
click at [894, 574] on button "Go to this section" at bounding box center [898, 568] width 527 height 34
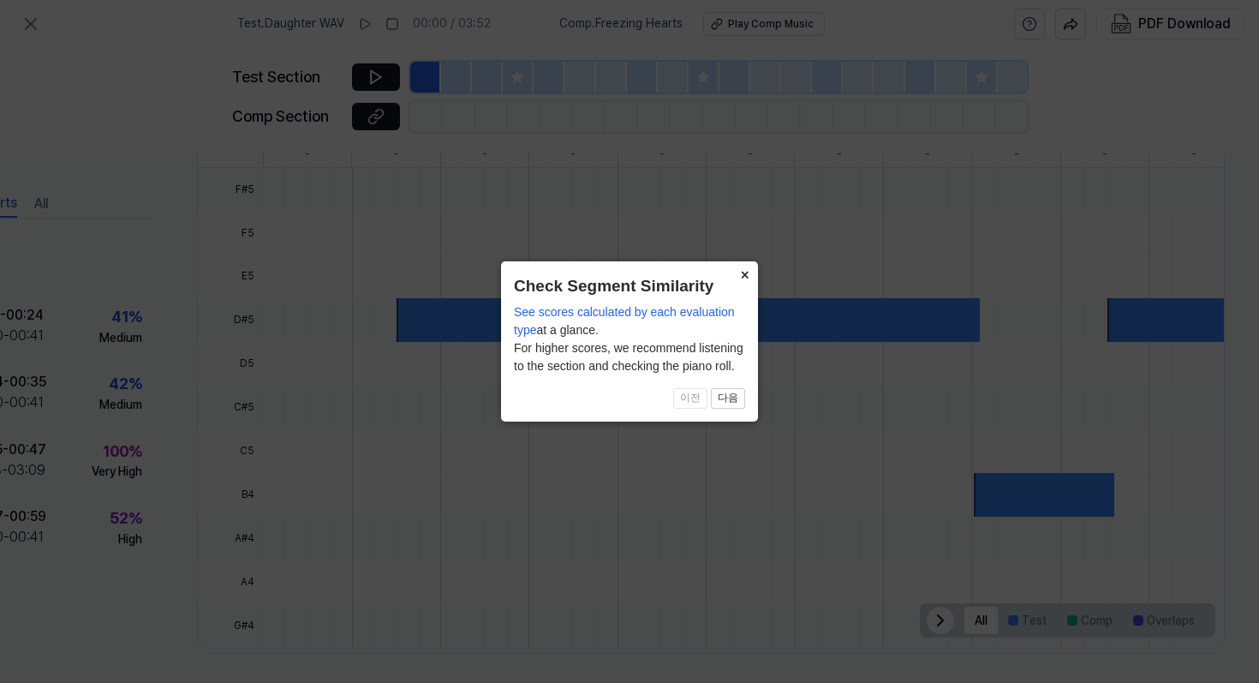
click at [752, 276] on button "×" at bounding box center [744, 273] width 27 height 24
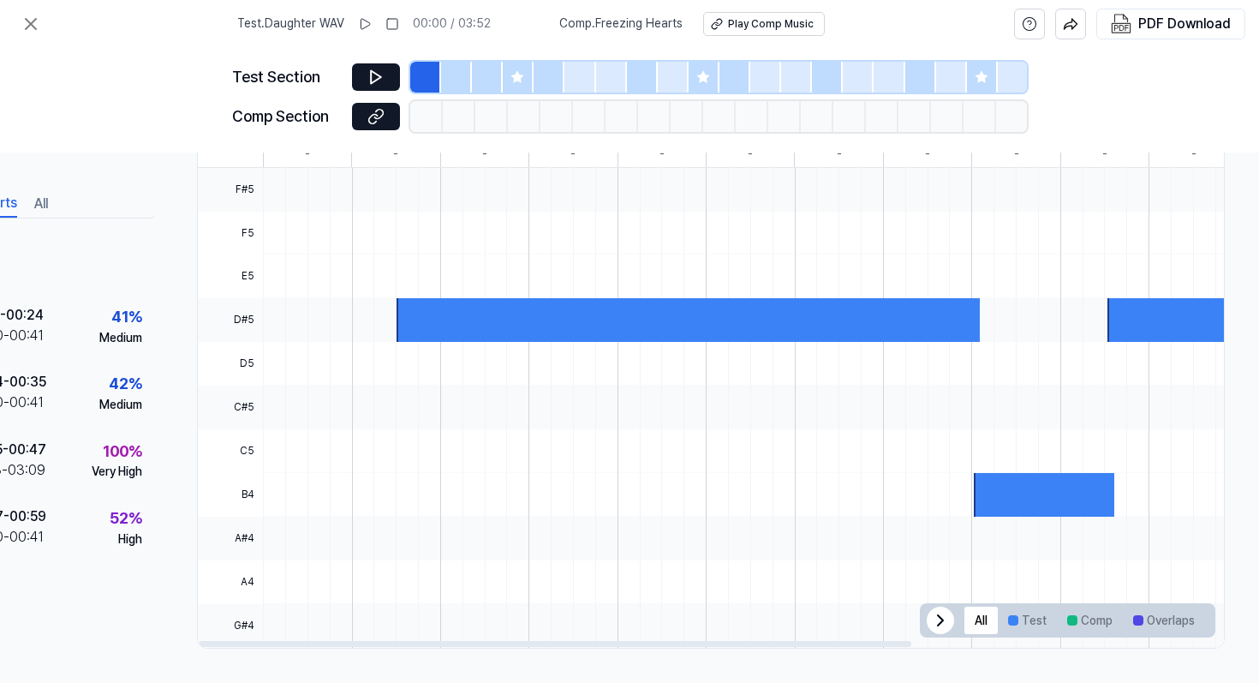
click at [930, 610] on icon at bounding box center [940, 620] width 21 height 21
click at [1185, 612] on icon at bounding box center [1195, 620] width 21 height 21
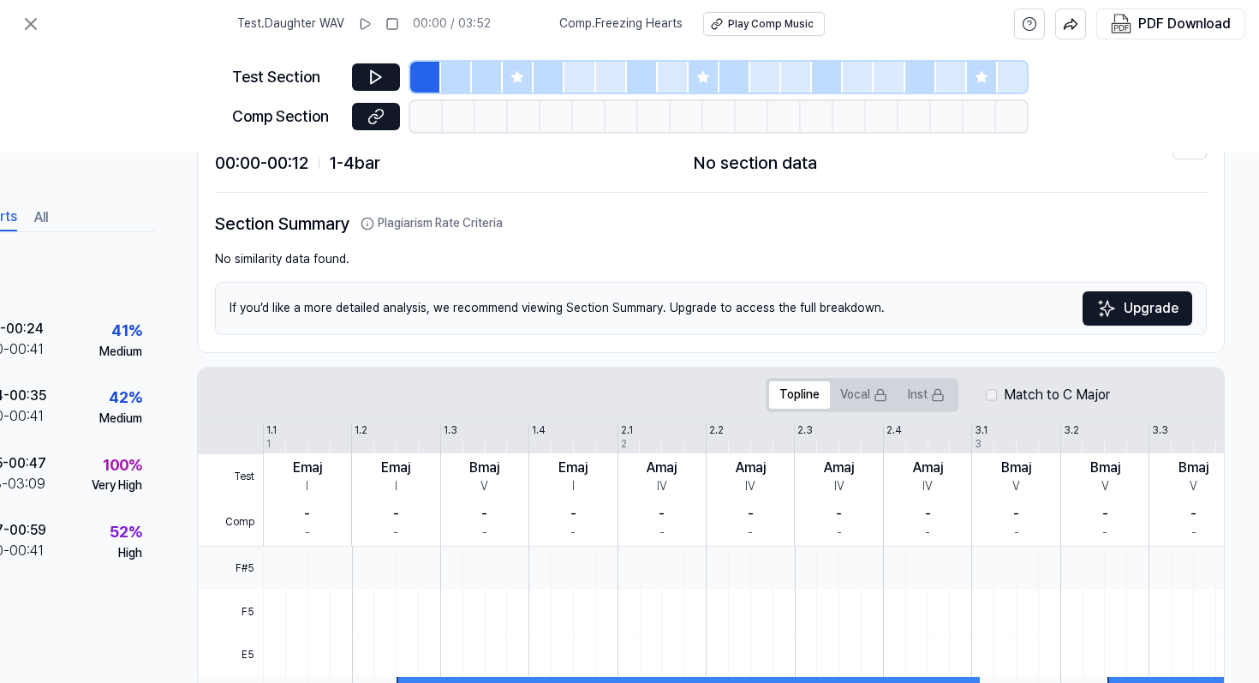
scroll to position [54, 132]
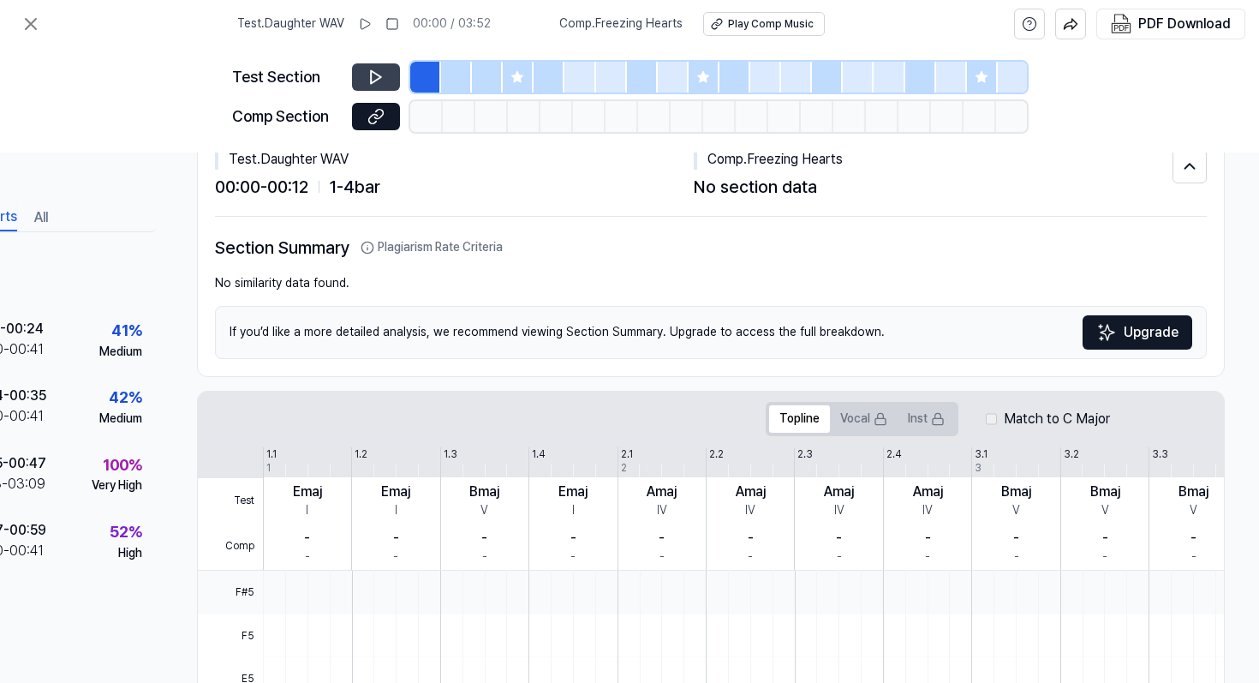
click at [376, 81] on icon at bounding box center [375, 77] width 17 height 17
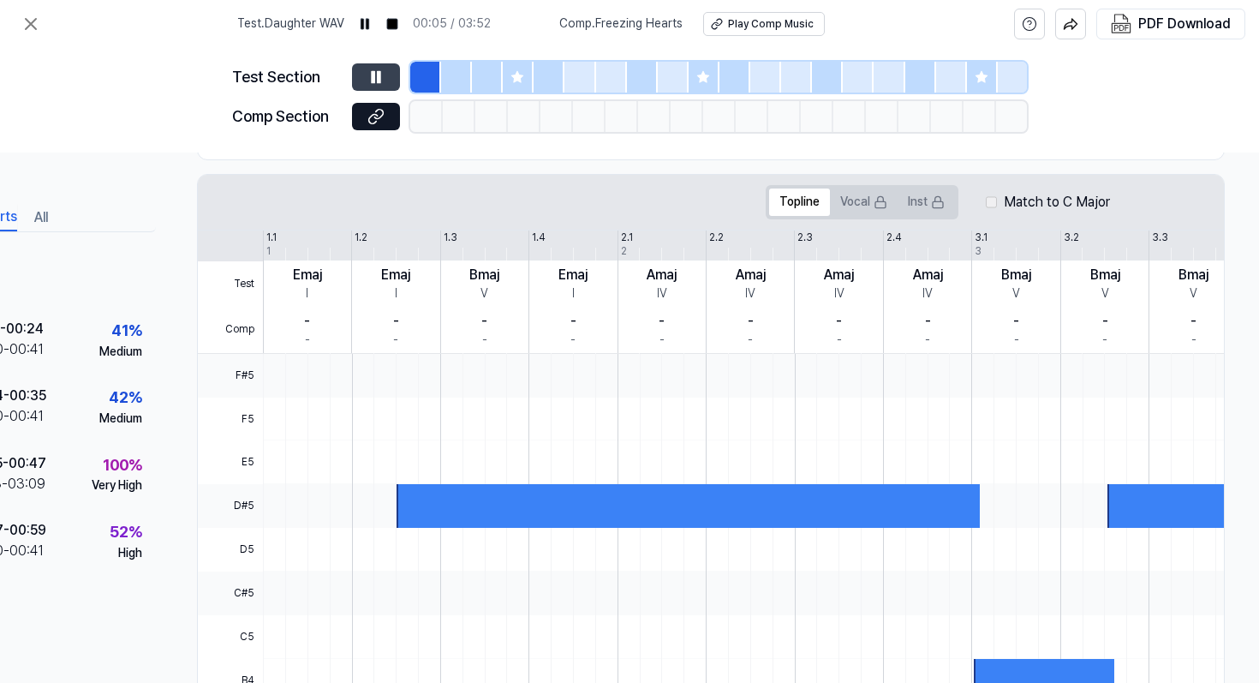
scroll to position [270, 132]
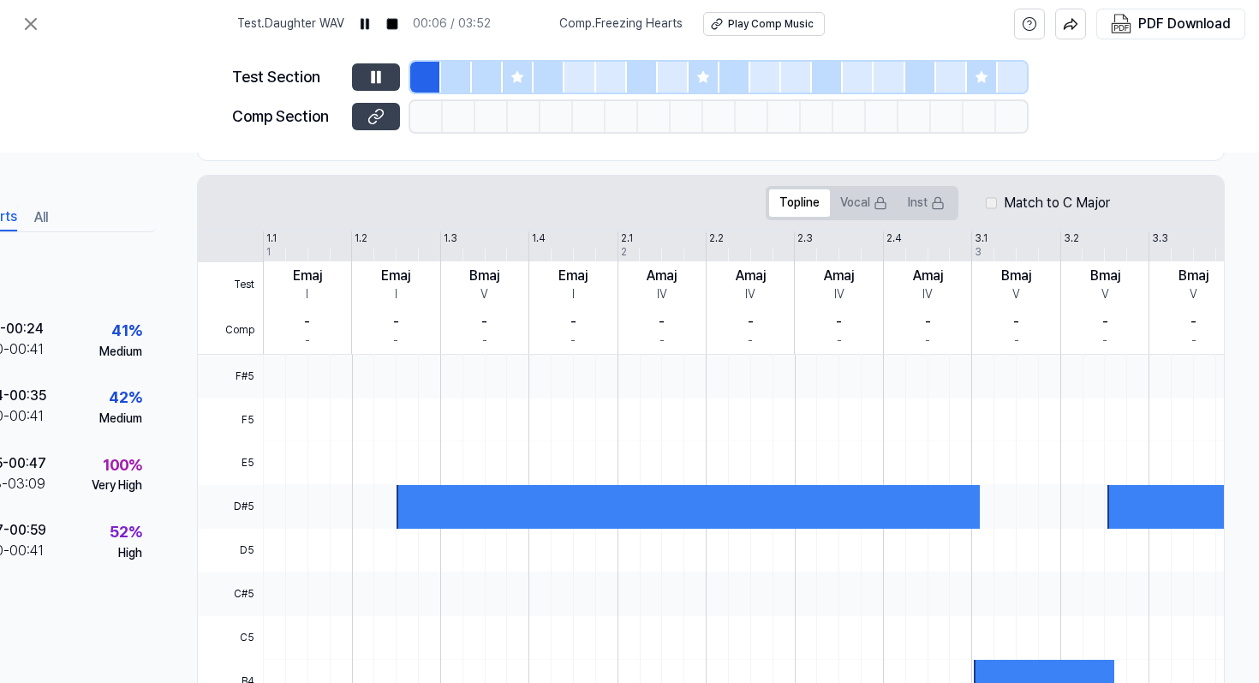
click at [368, 115] on icon at bounding box center [375, 116] width 17 height 17
click at [26, 28] on icon at bounding box center [31, 24] width 10 height 10
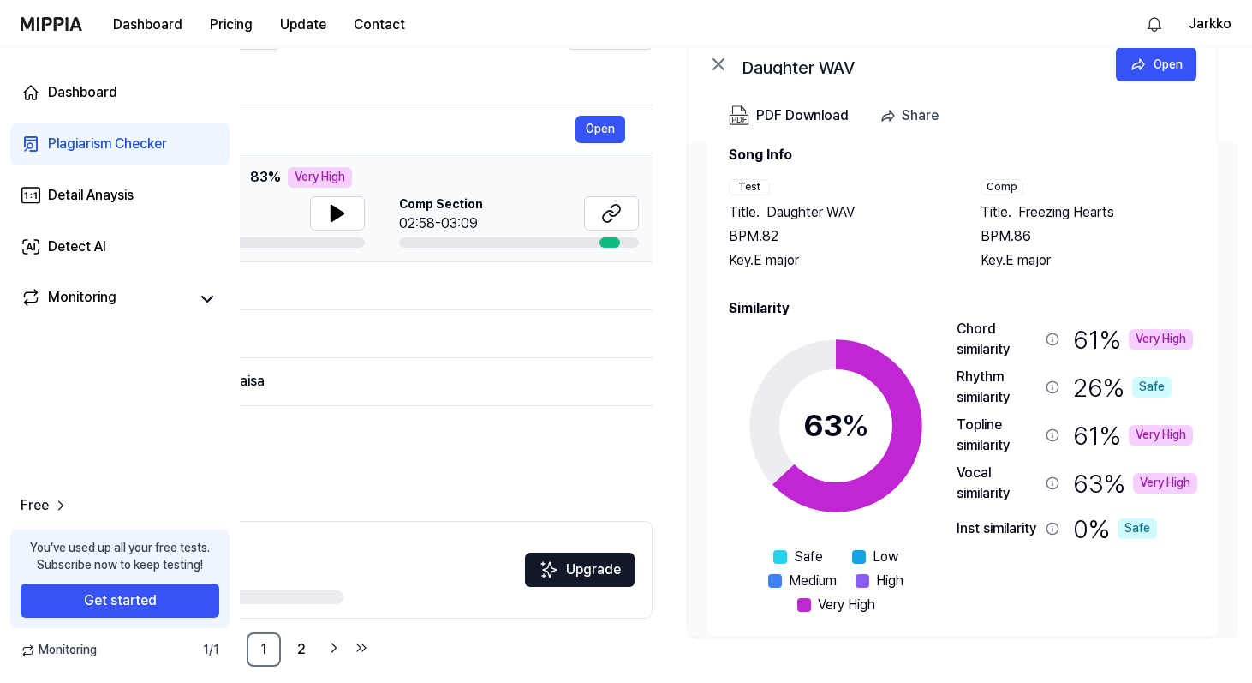
scroll to position [32, 0]
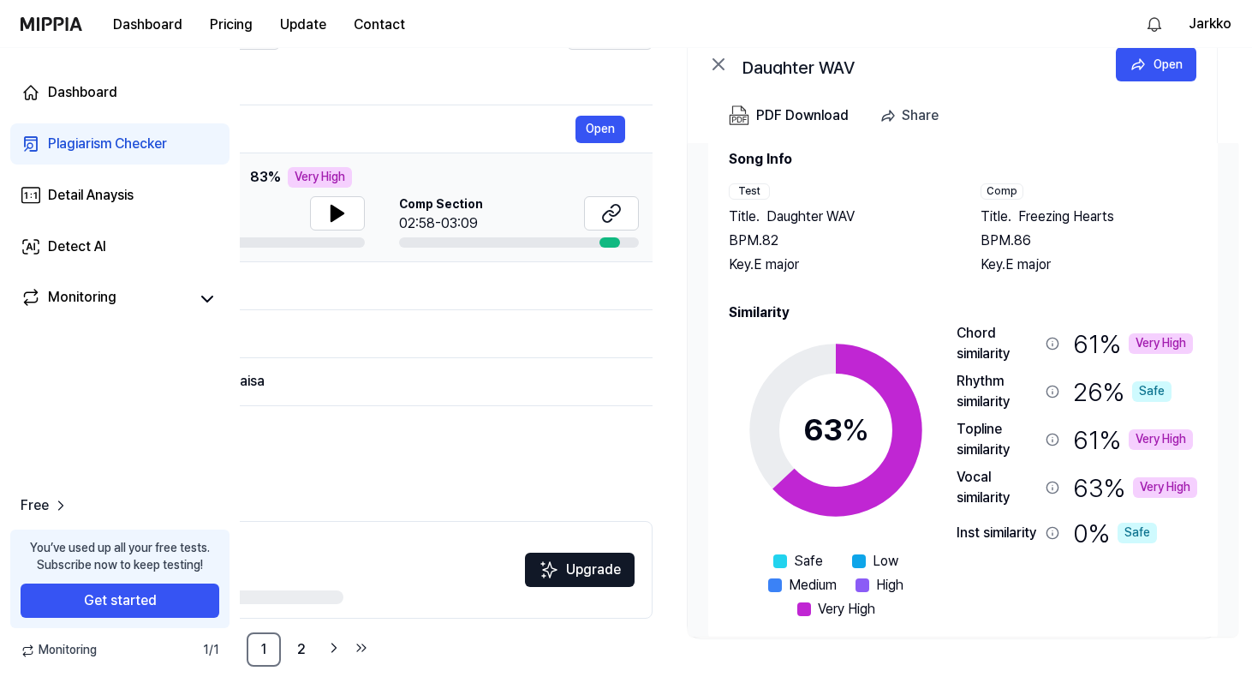
click at [76, 151] on div "Plagiarism Checker" at bounding box center [107, 144] width 119 height 21
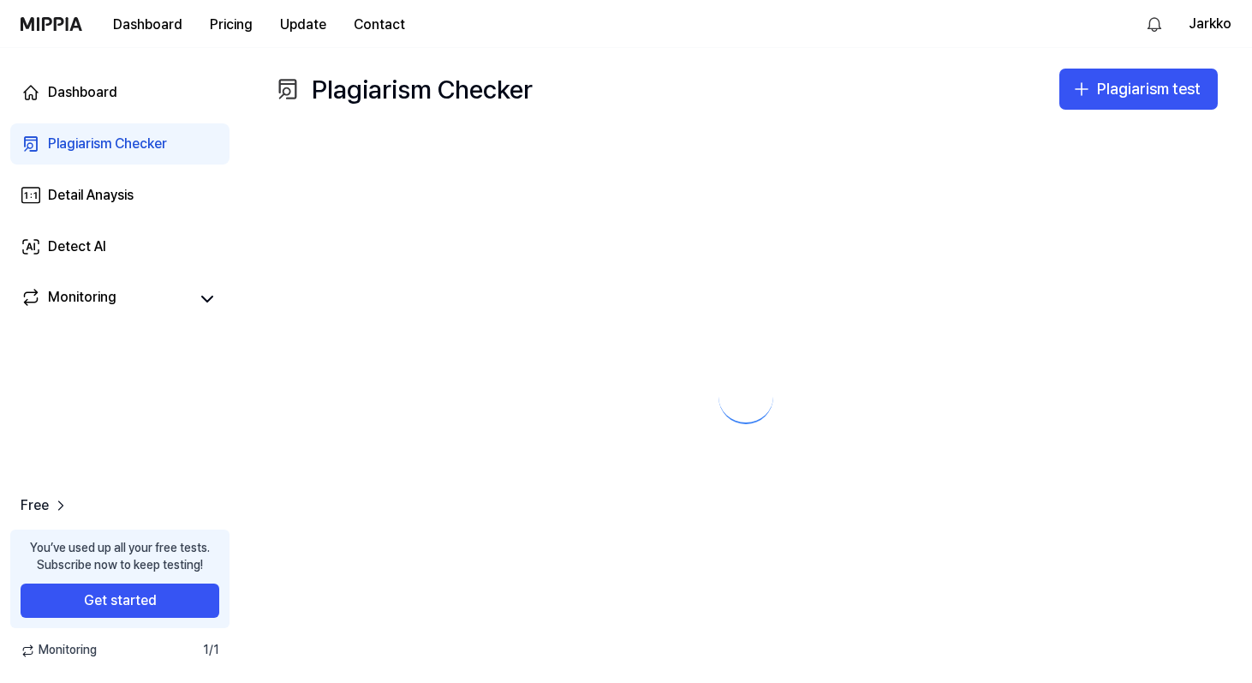
scroll to position [0, 0]
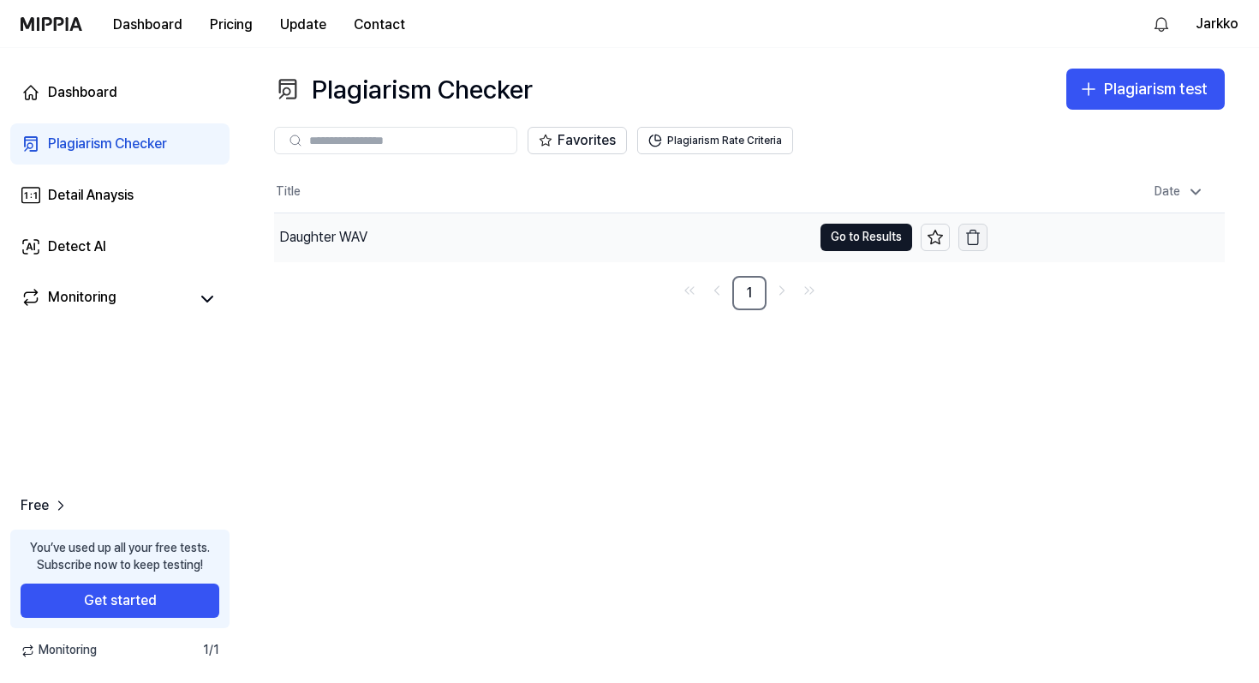
click at [978, 236] on icon "button" at bounding box center [972, 237] width 17 height 17
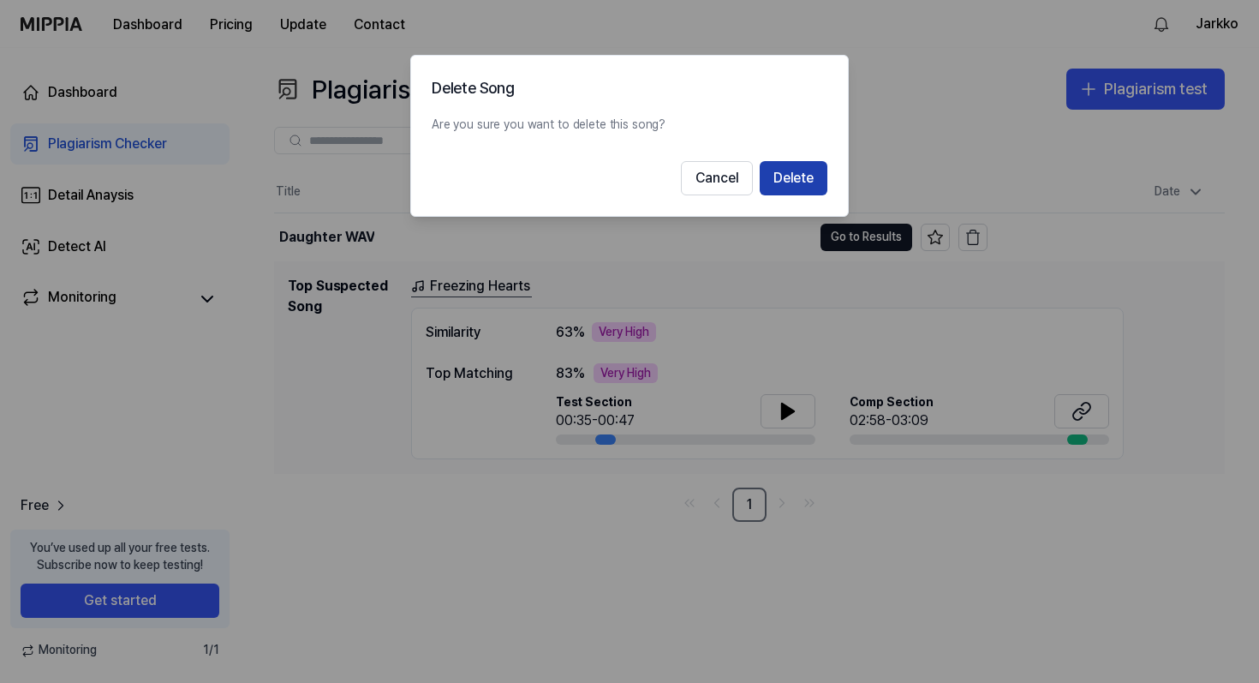
click at [812, 188] on button "Delete" at bounding box center [794, 178] width 68 height 34
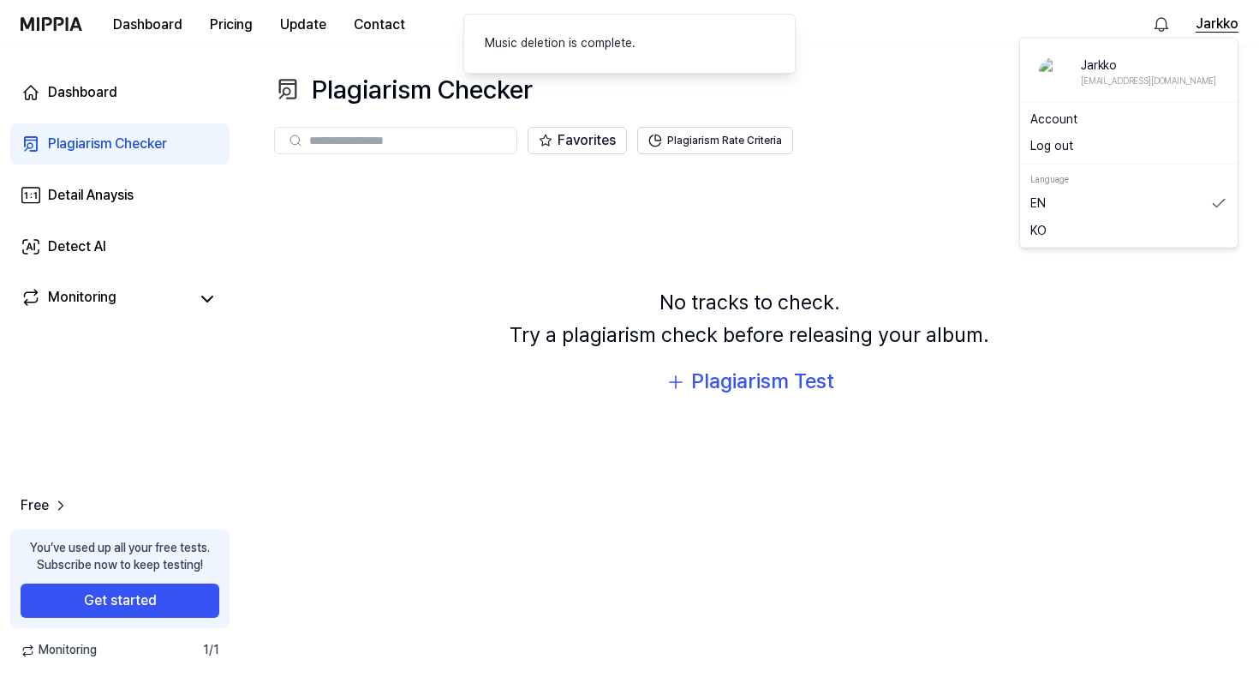
click at [1236, 21] on button "Jarkko" at bounding box center [1217, 24] width 43 height 21
click at [1070, 123] on link "Account" at bounding box center [1128, 118] width 197 height 17
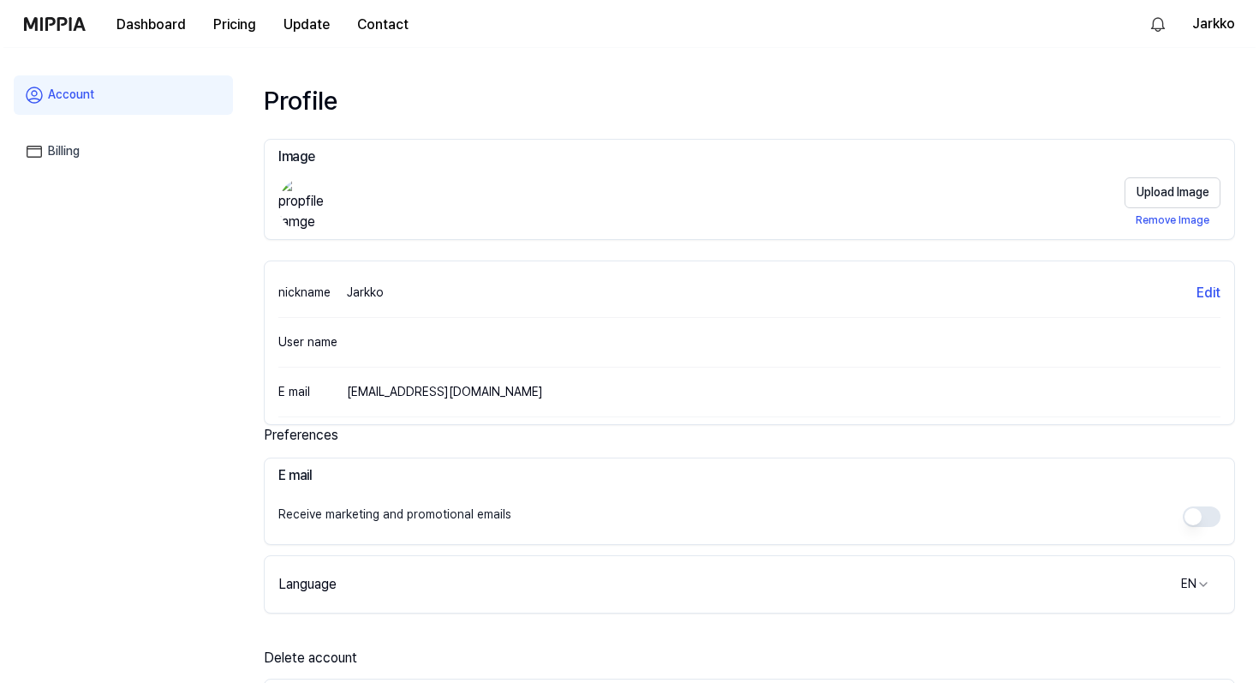
scroll to position [254, 0]
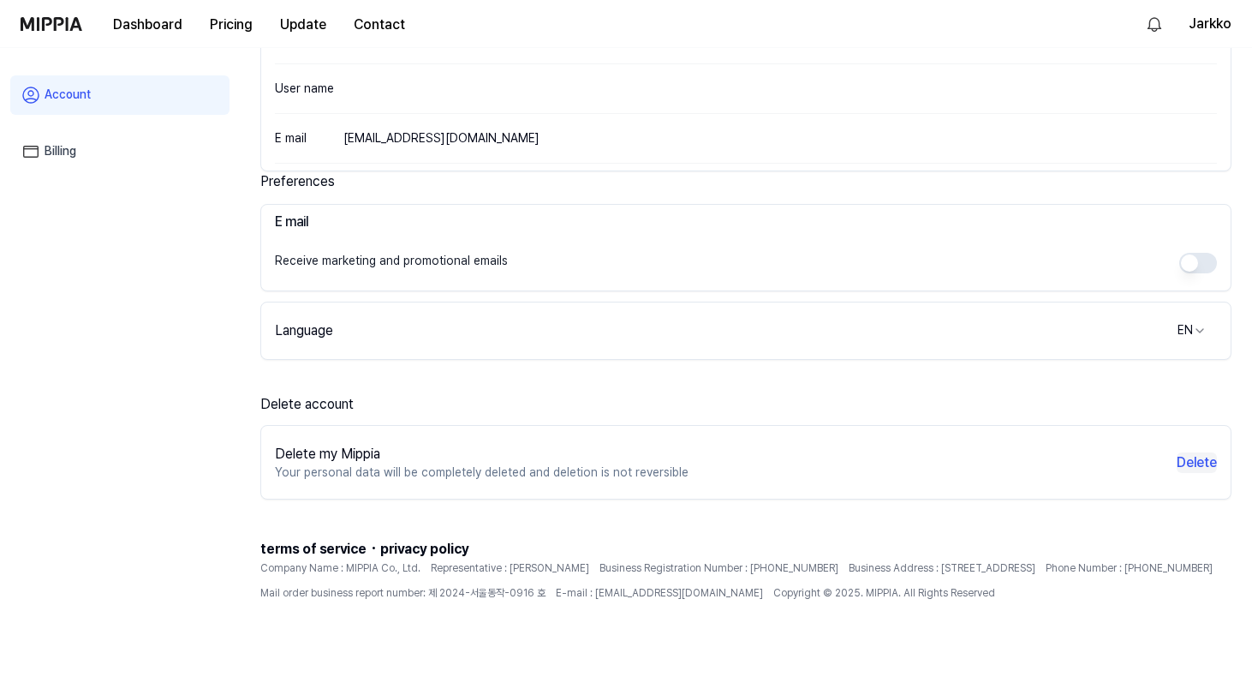
click at [1201, 464] on button "Delete" at bounding box center [1197, 462] width 40 height 21
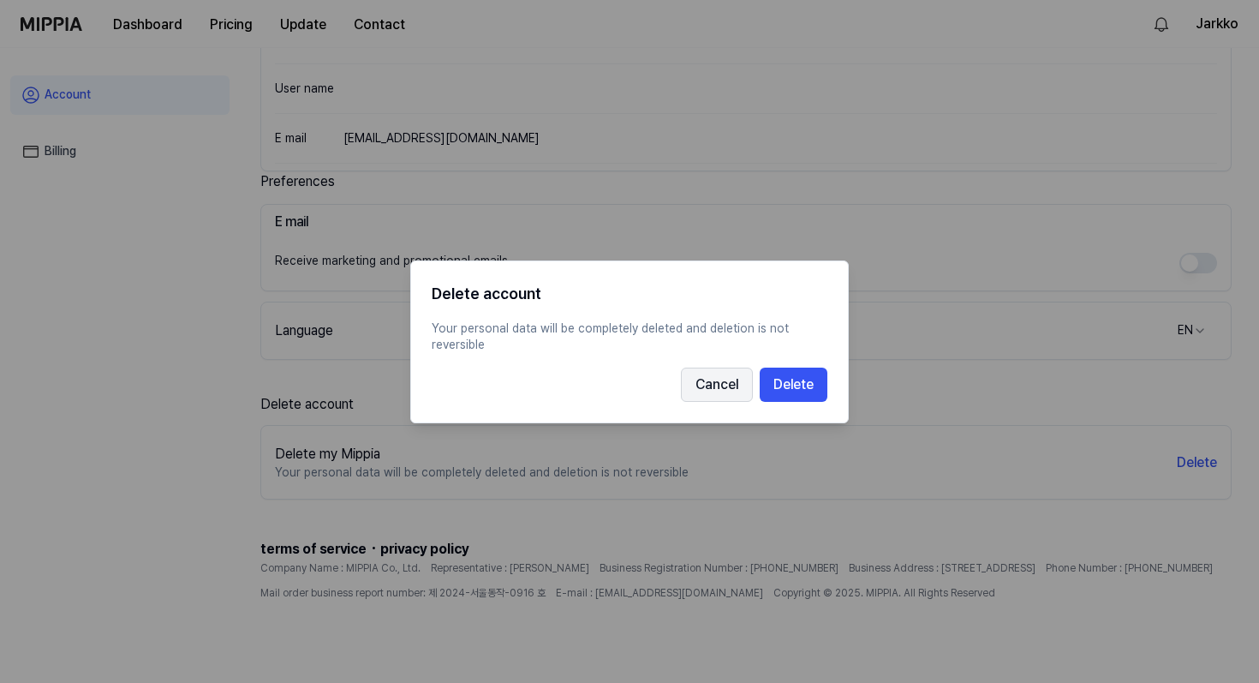
click at [720, 394] on button "Cancel" at bounding box center [717, 384] width 72 height 34
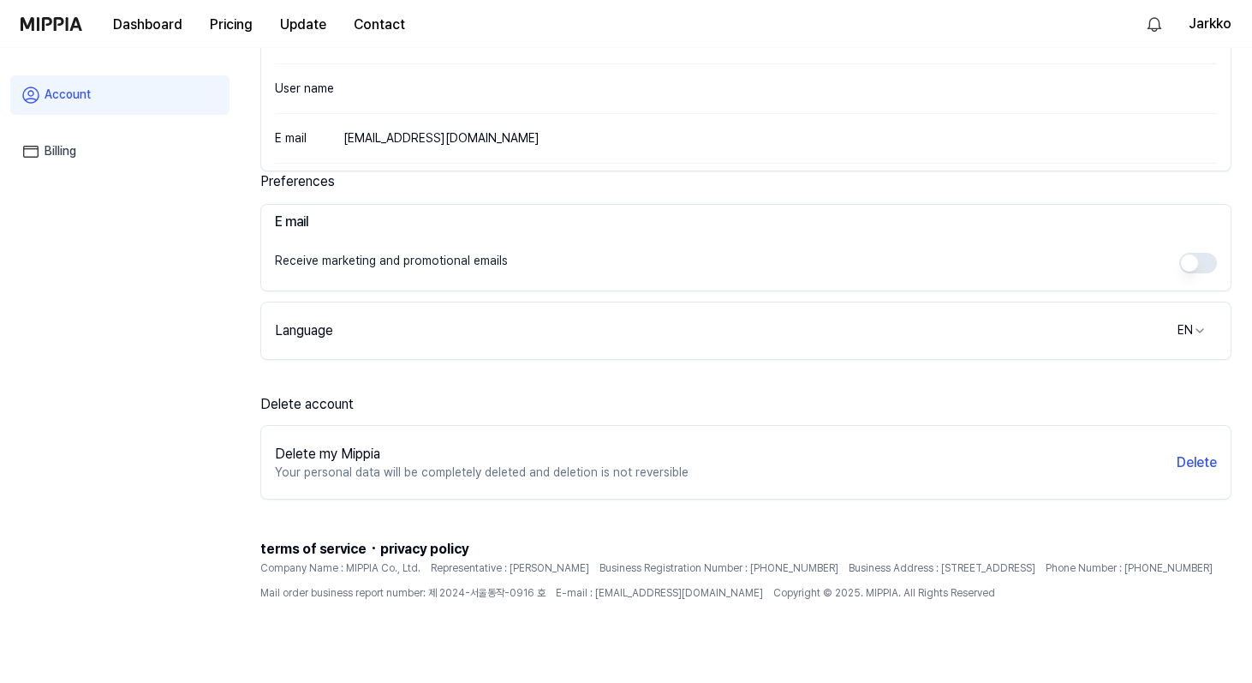
click at [310, 546] on span "terms of service" at bounding box center [313, 548] width 106 height 16
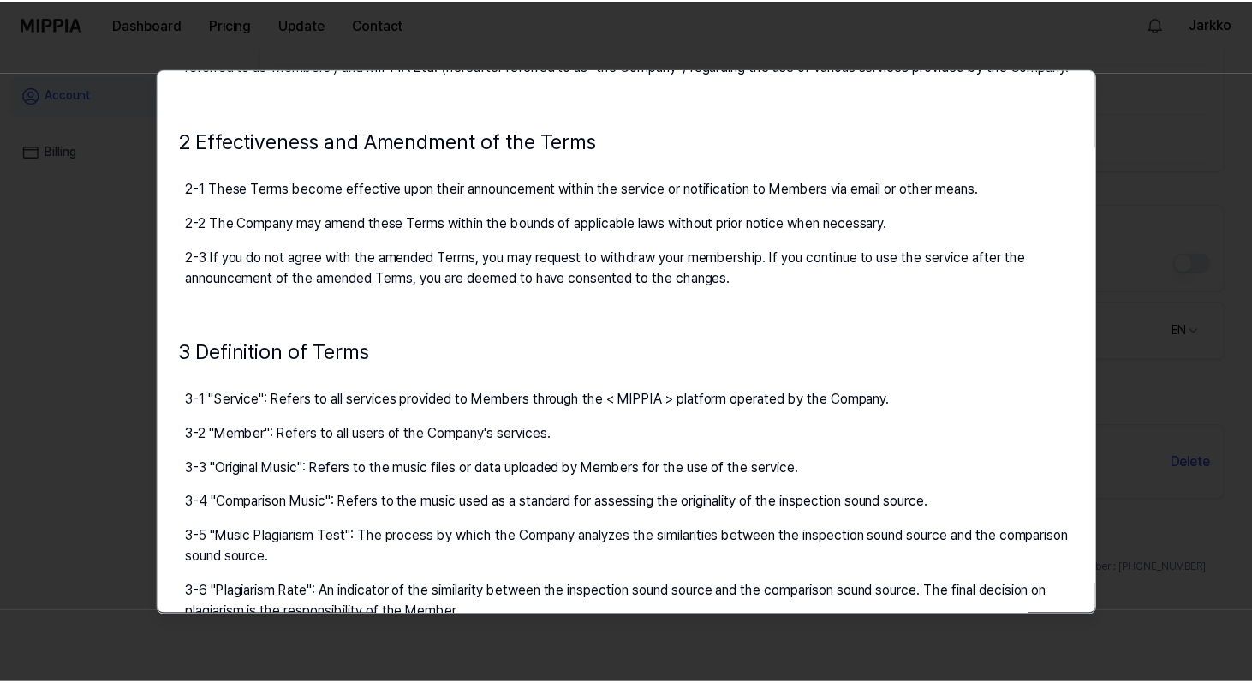
scroll to position [0, 0]
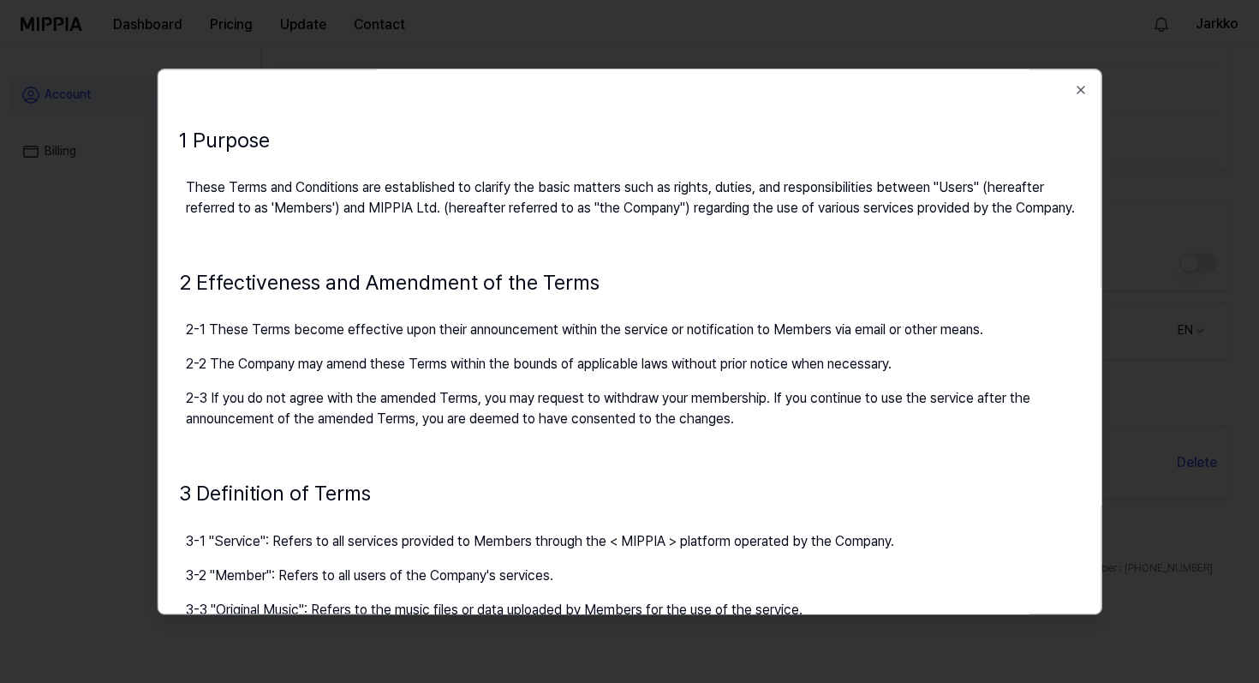
click at [1068, 97] on div "1 Purpose These Terms and Conditions are established to clarify the basic matte…" at bounding box center [630, 342] width 945 height 546
click at [1077, 88] on icon "button" at bounding box center [1080, 90] width 7 height 7
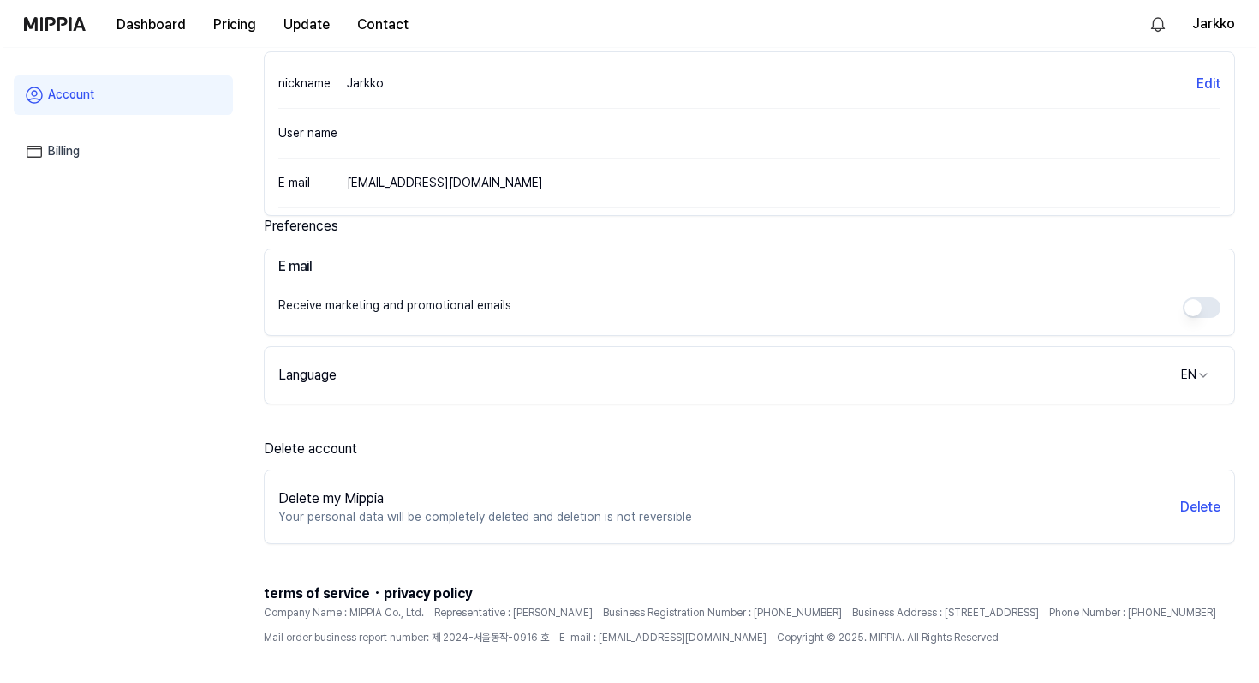
scroll to position [245, 0]
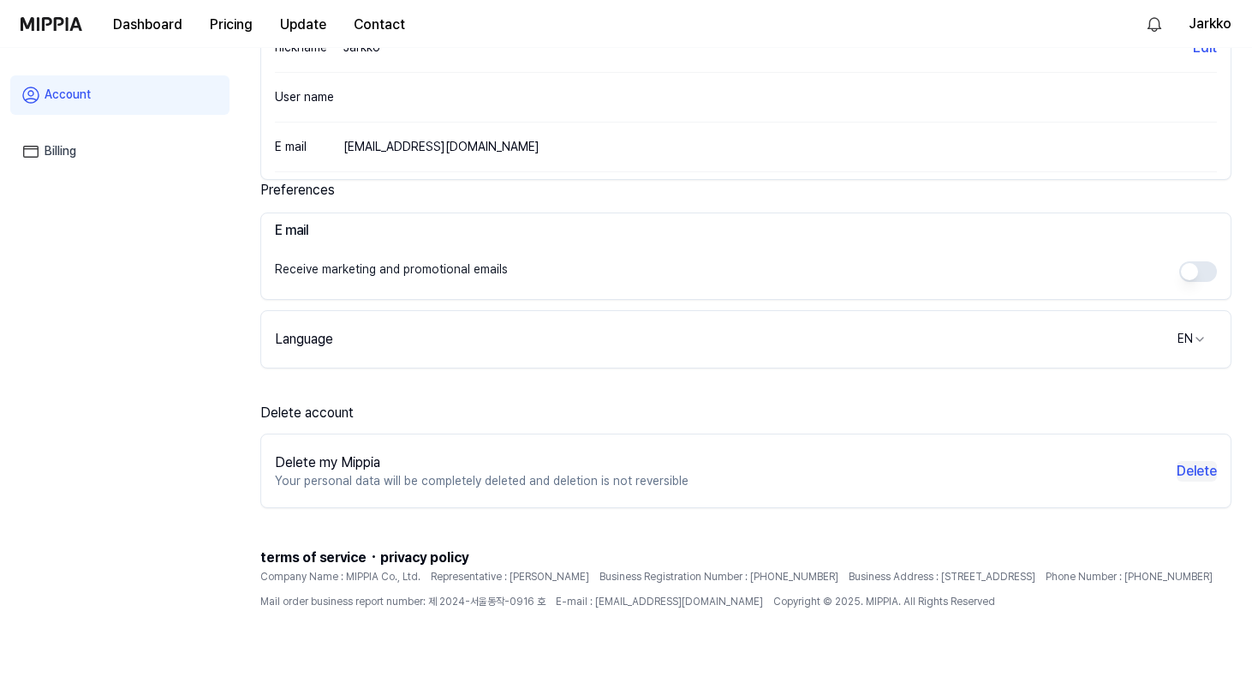
click at [1197, 471] on button "Delete" at bounding box center [1197, 471] width 40 height 21
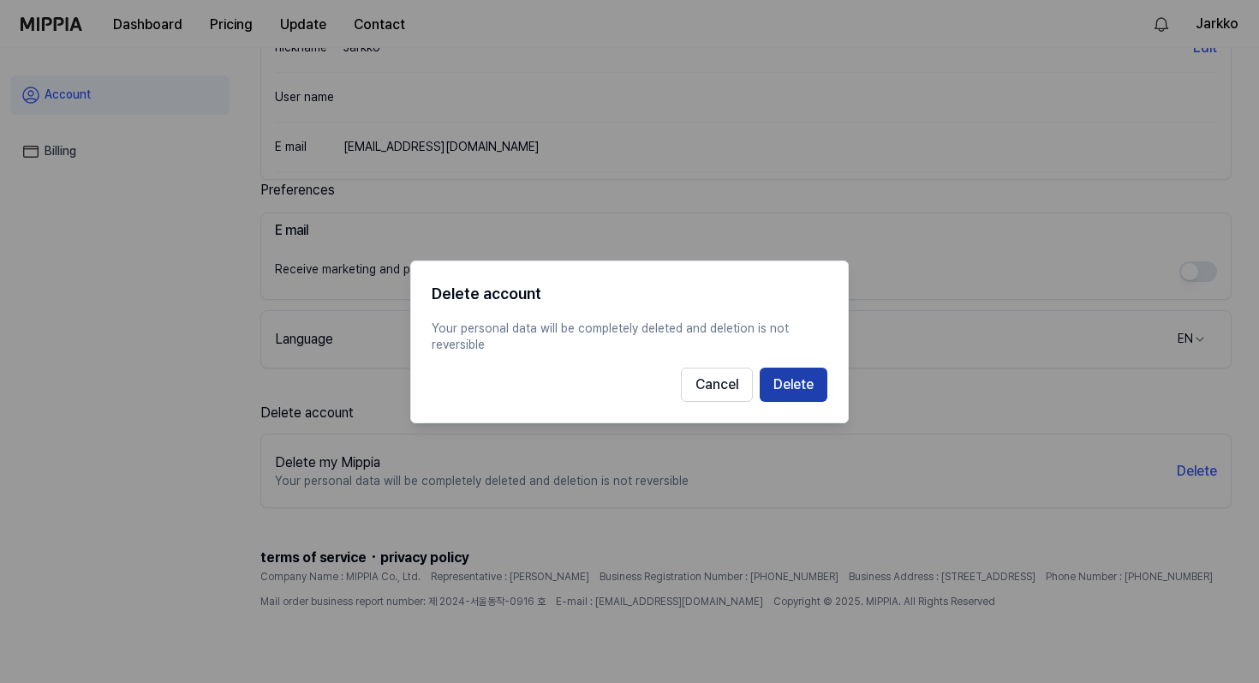
click at [809, 391] on button "Delete" at bounding box center [794, 384] width 68 height 34
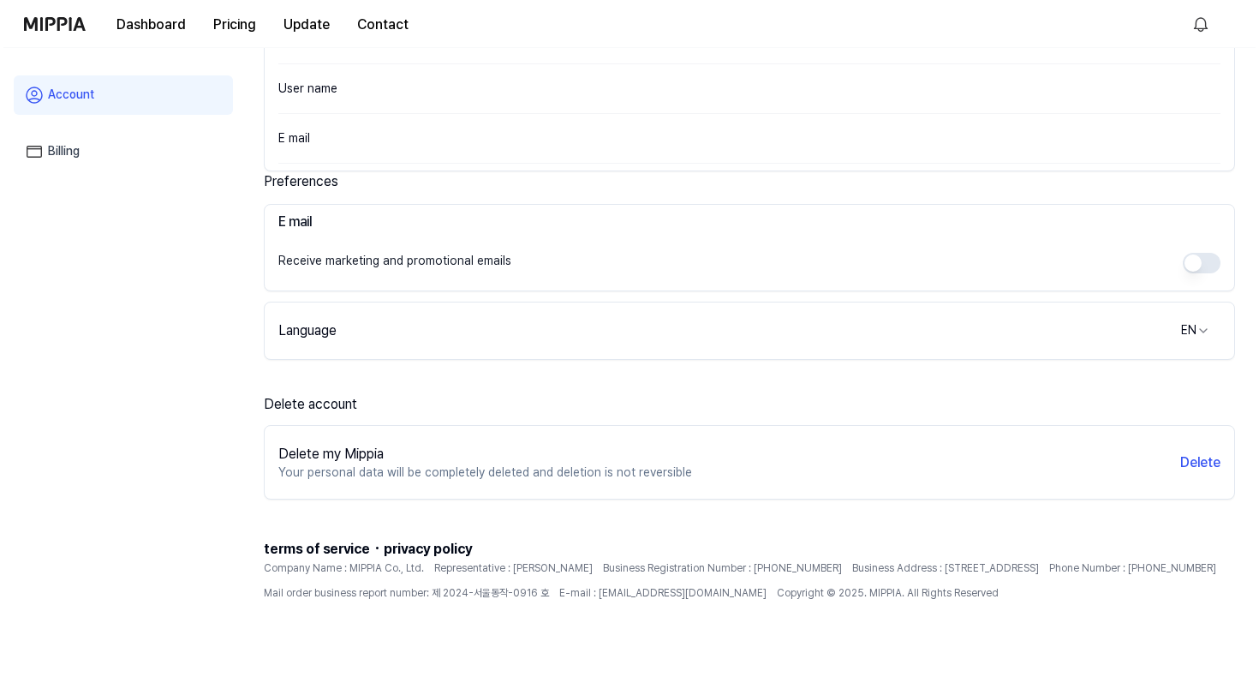
scroll to position [0, 0]
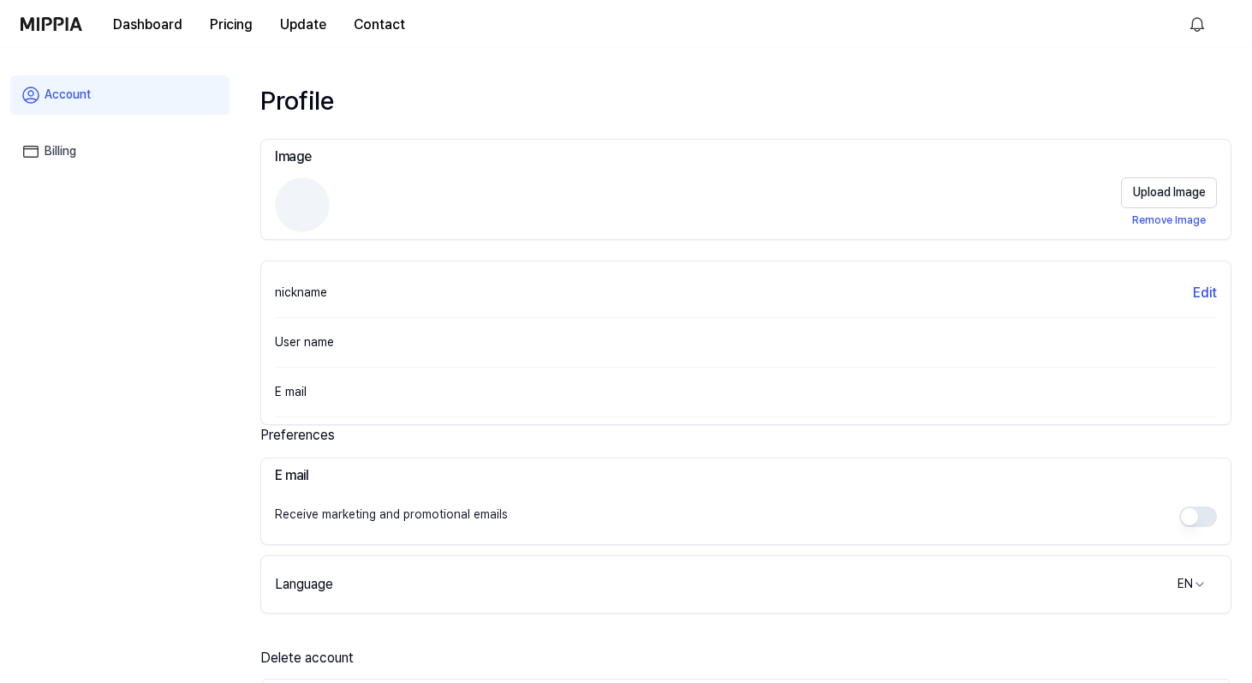
click at [46, 24] on img at bounding box center [52, 24] width 62 height 14
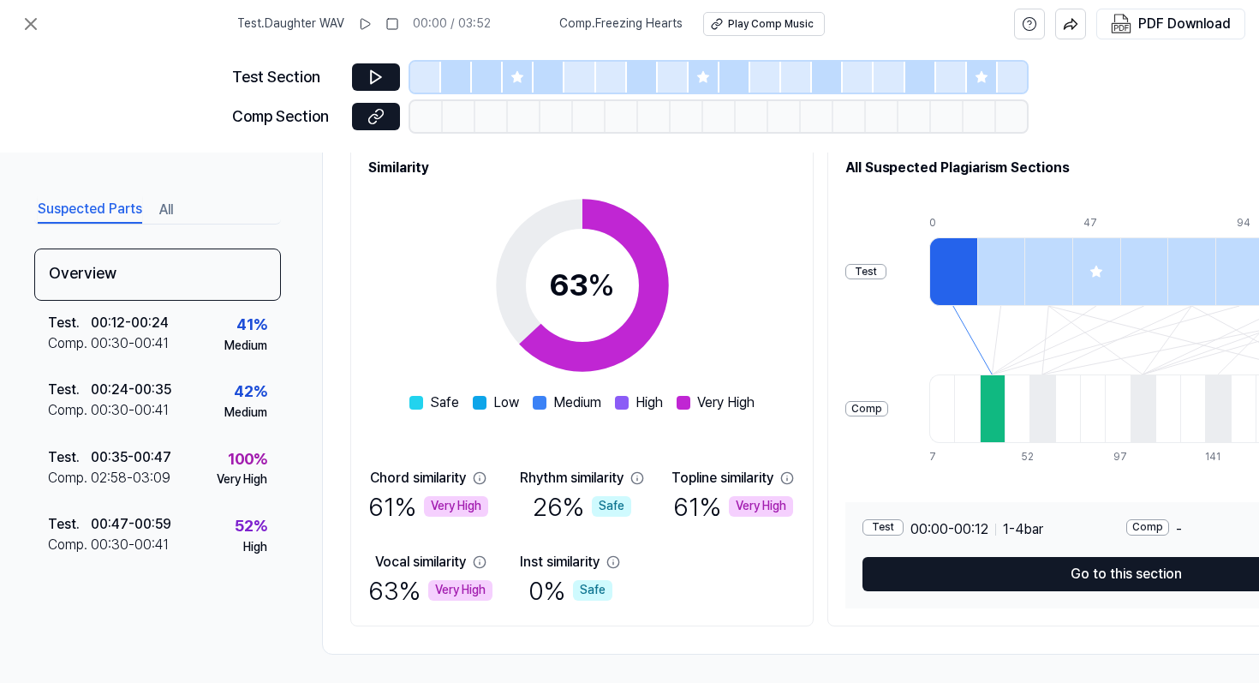
scroll to position [232, 0]
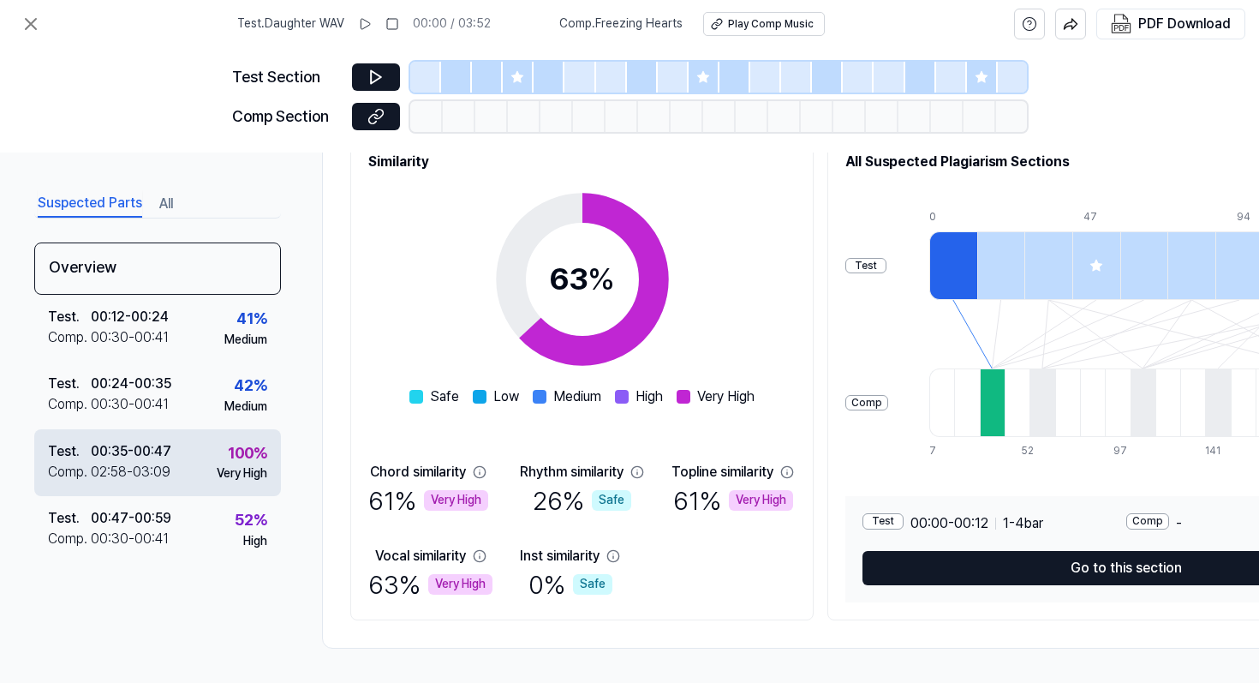
click at [156, 462] on div "02:58 - 03:09" at bounding box center [131, 472] width 80 height 21
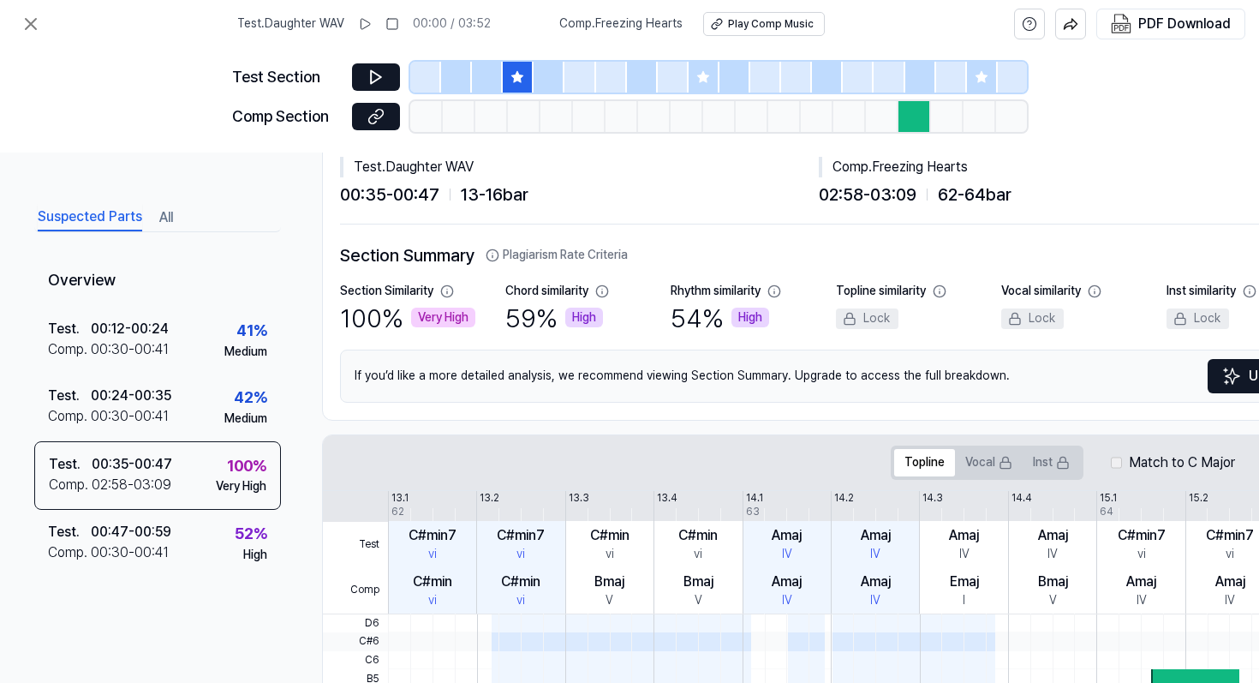
scroll to position [0, 0]
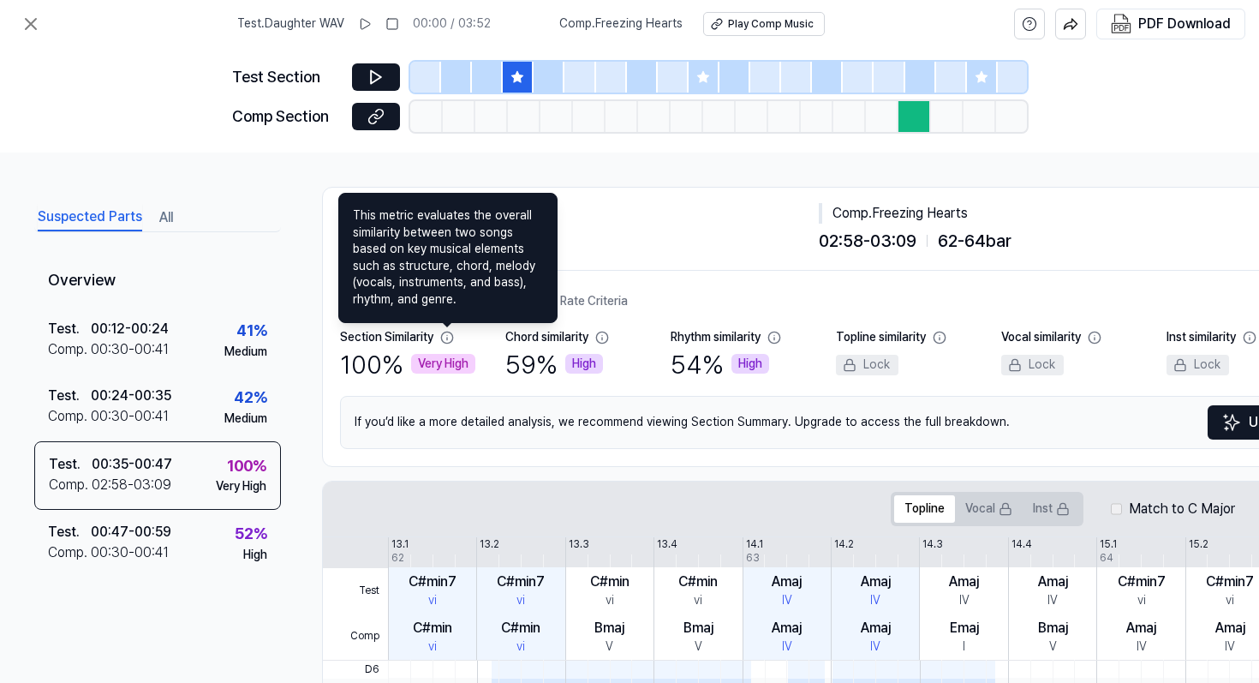
click at [445, 338] on icon at bounding box center [447, 338] width 14 height 14
click at [448, 337] on icon at bounding box center [446, 336] width 11 height 11
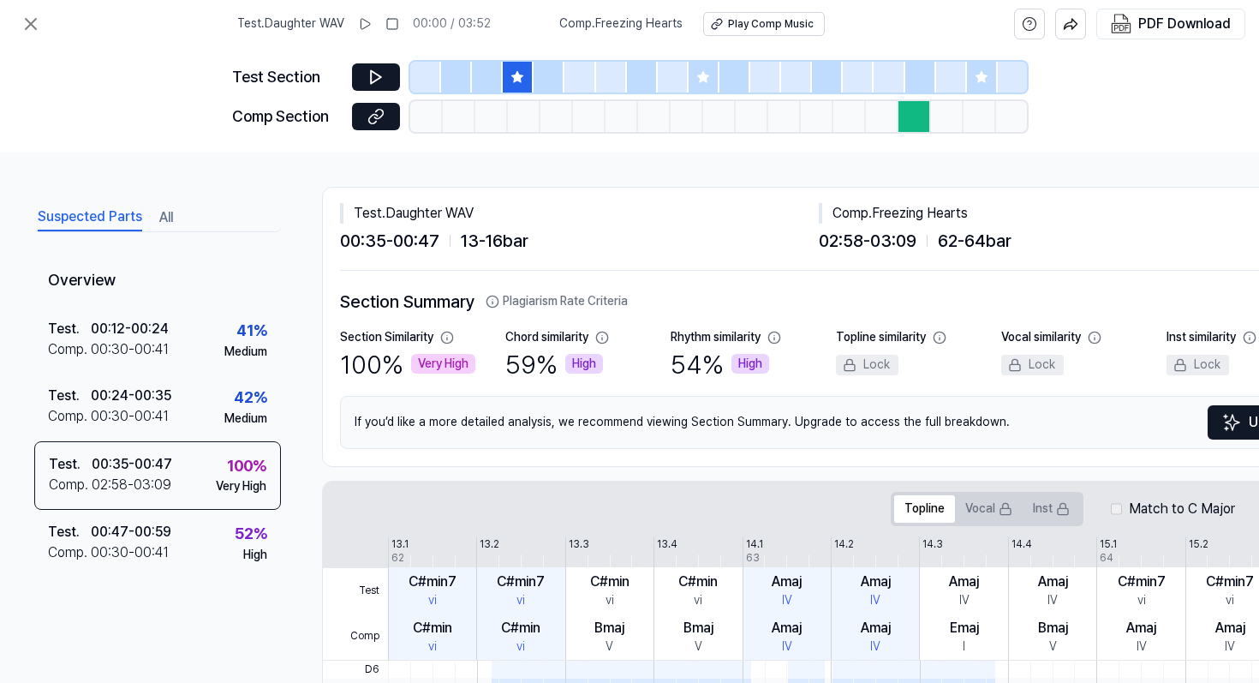
click at [367, 369] on div "100 % Very High" at bounding box center [407, 364] width 135 height 36
drag, startPoint x: 975, startPoint y: 215, endPoint x: 880, endPoint y: 217, distance: 95.1
click at [880, 217] on div "Comp . Freezing Hearts" at bounding box center [1058, 213] width 479 height 21
copy div "Freezing Hearts"
click at [779, 30] on div "Play Comp Music" at bounding box center [771, 24] width 86 height 15
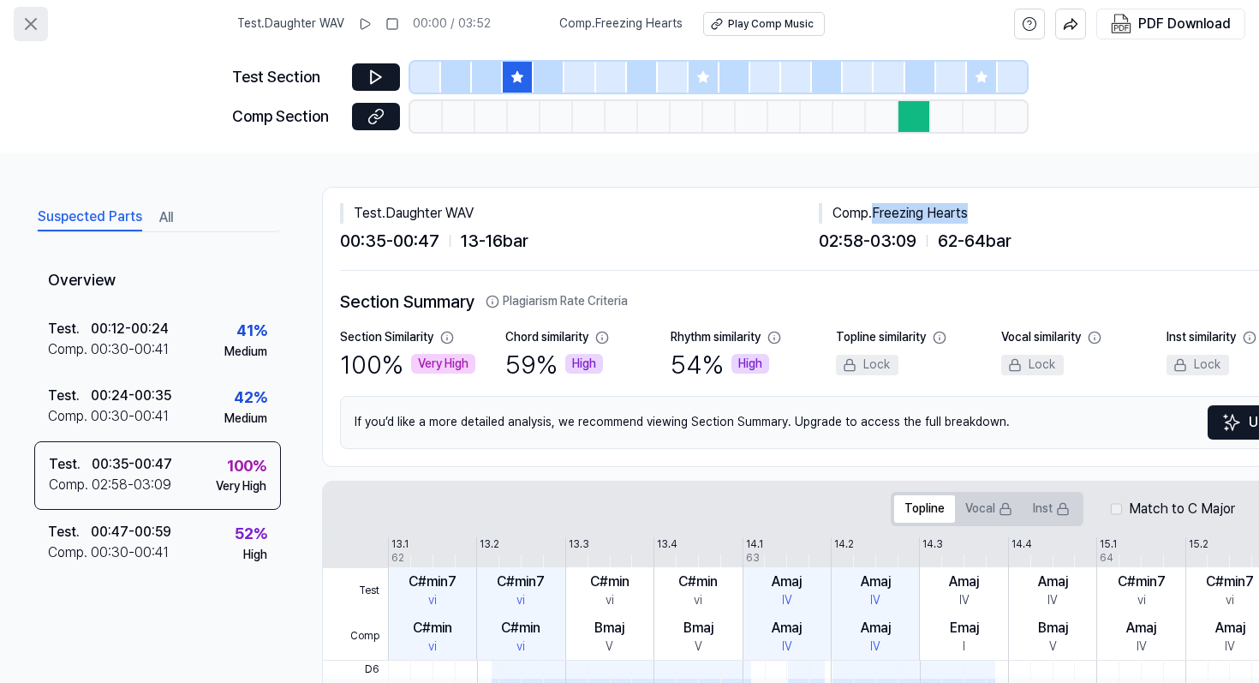
click at [27, 33] on icon at bounding box center [31, 24] width 21 height 21
click at [24, 18] on icon at bounding box center [31, 24] width 21 height 21
click at [32, 20] on icon at bounding box center [31, 24] width 21 height 21
